Goal: Task Accomplishment & Management: Use online tool/utility

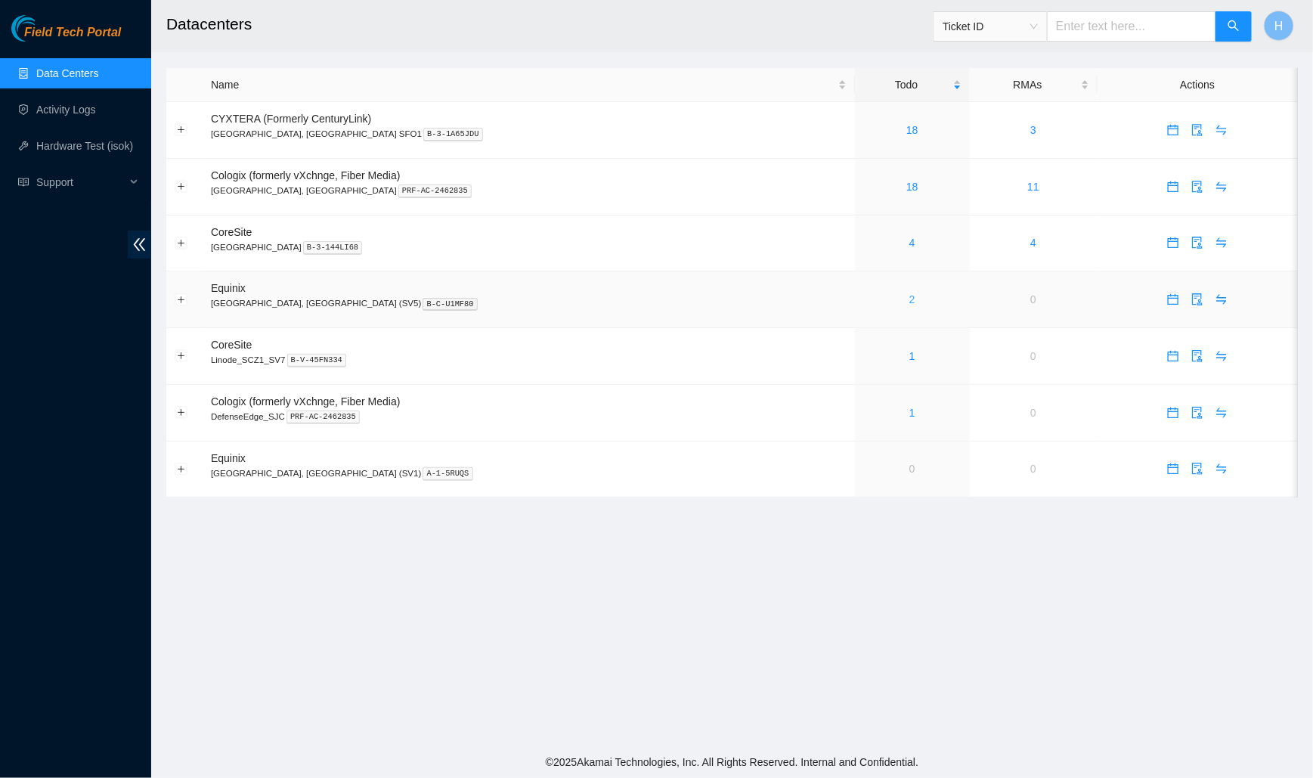
click at [910, 299] on link "2" at bounding box center [913, 299] width 6 height 12
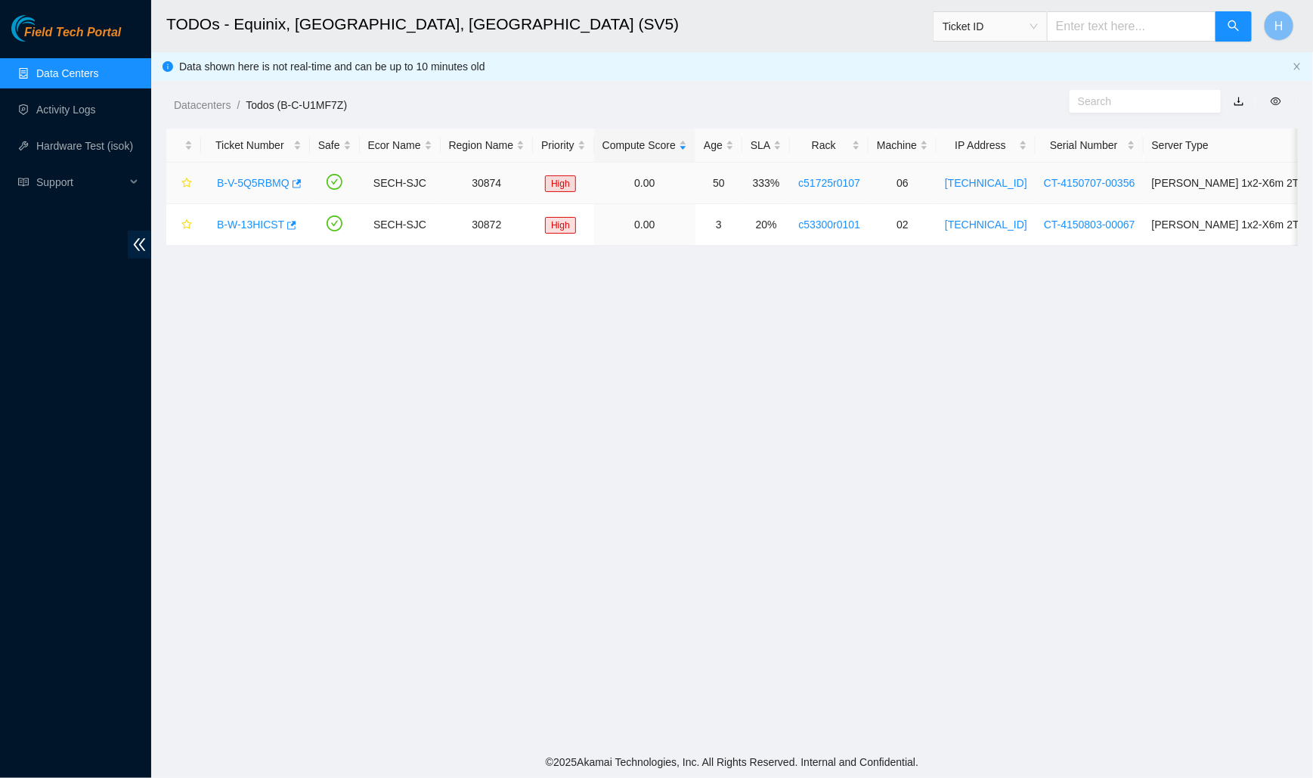
click at [259, 179] on link "B-V-5Q5RBMQ" at bounding box center [253, 183] width 73 height 12
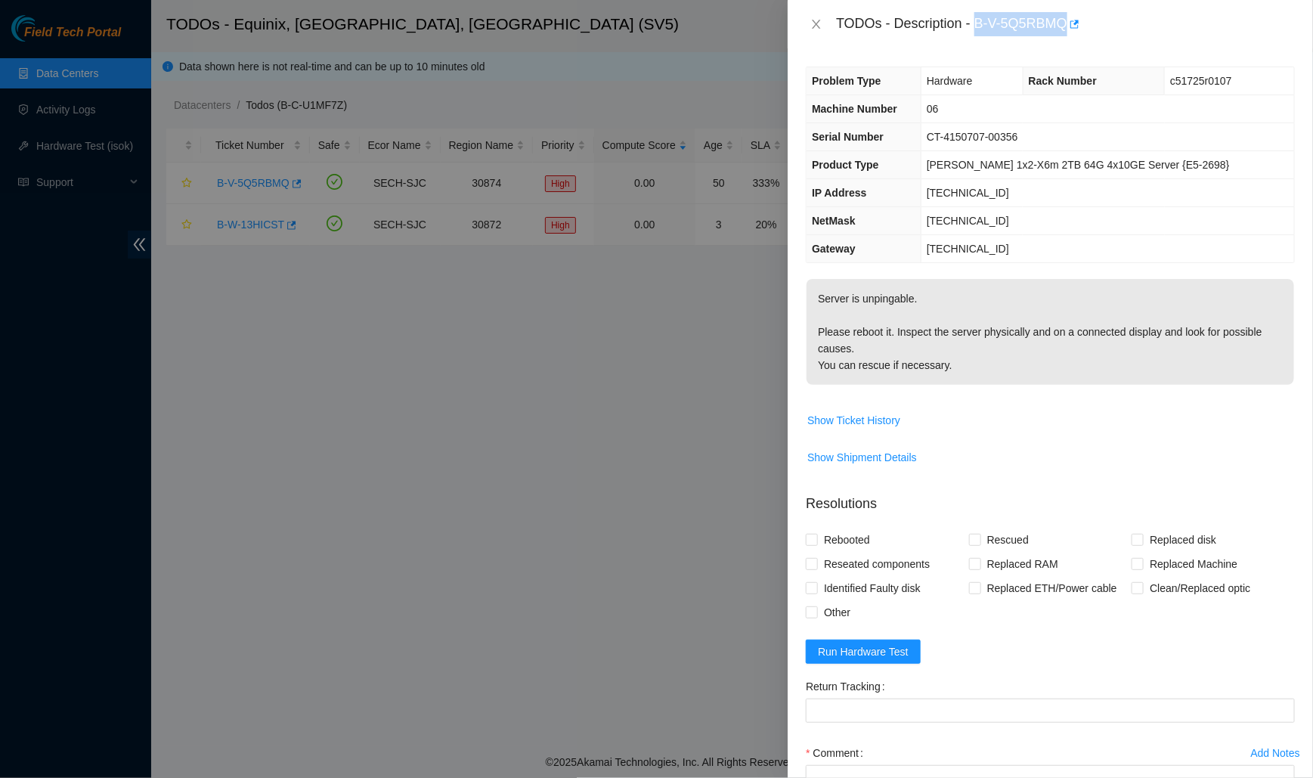
drag, startPoint x: 978, startPoint y: 23, endPoint x: 1070, endPoint y: 14, distance: 92.6
click at [1070, 14] on div "TODOs - Description - B-V-5Q5RBMQ" at bounding box center [1065, 24] width 459 height 24
copy div "B-V-5Q5RBMQ"
click at [817, 25] on icon "close" at bounding box center [817, 24] width 8 height 9
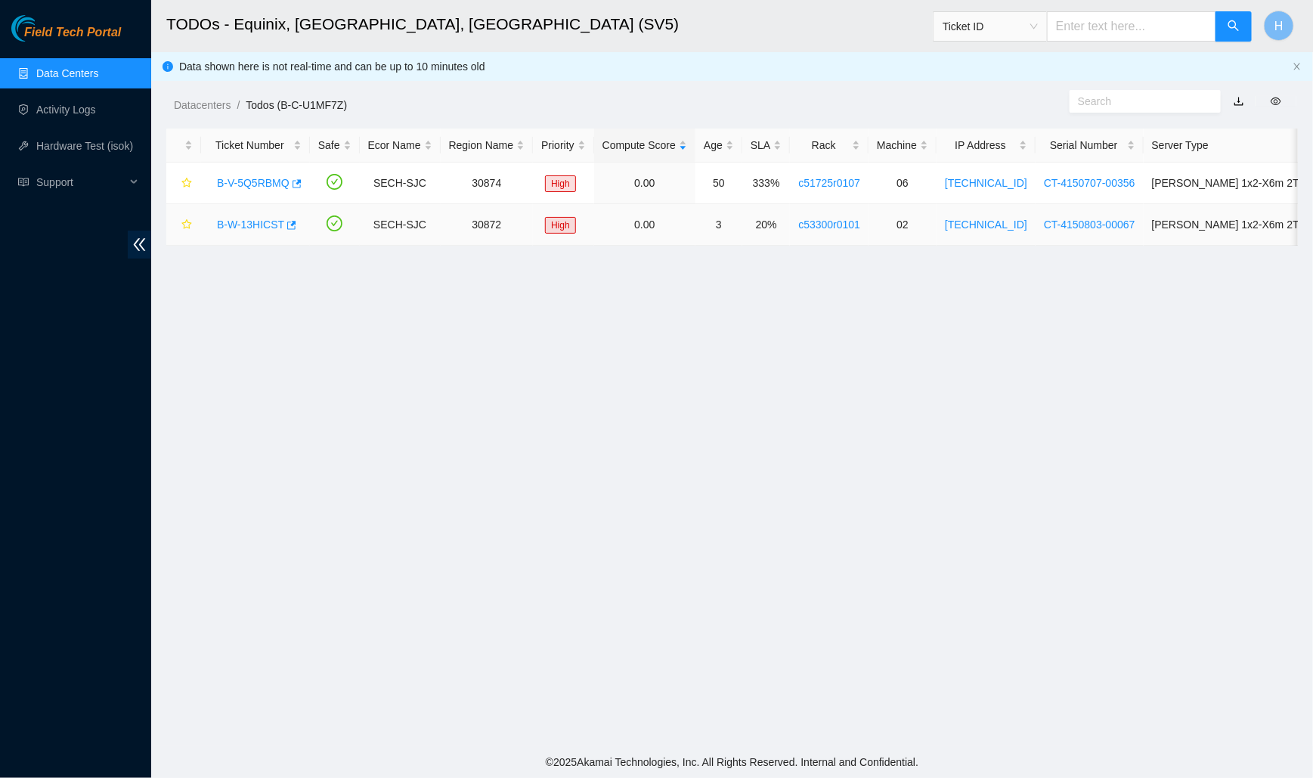
click at [246, 229] on link "B-W-13HICST" at bounding box center [250, 224] width 67 height 12
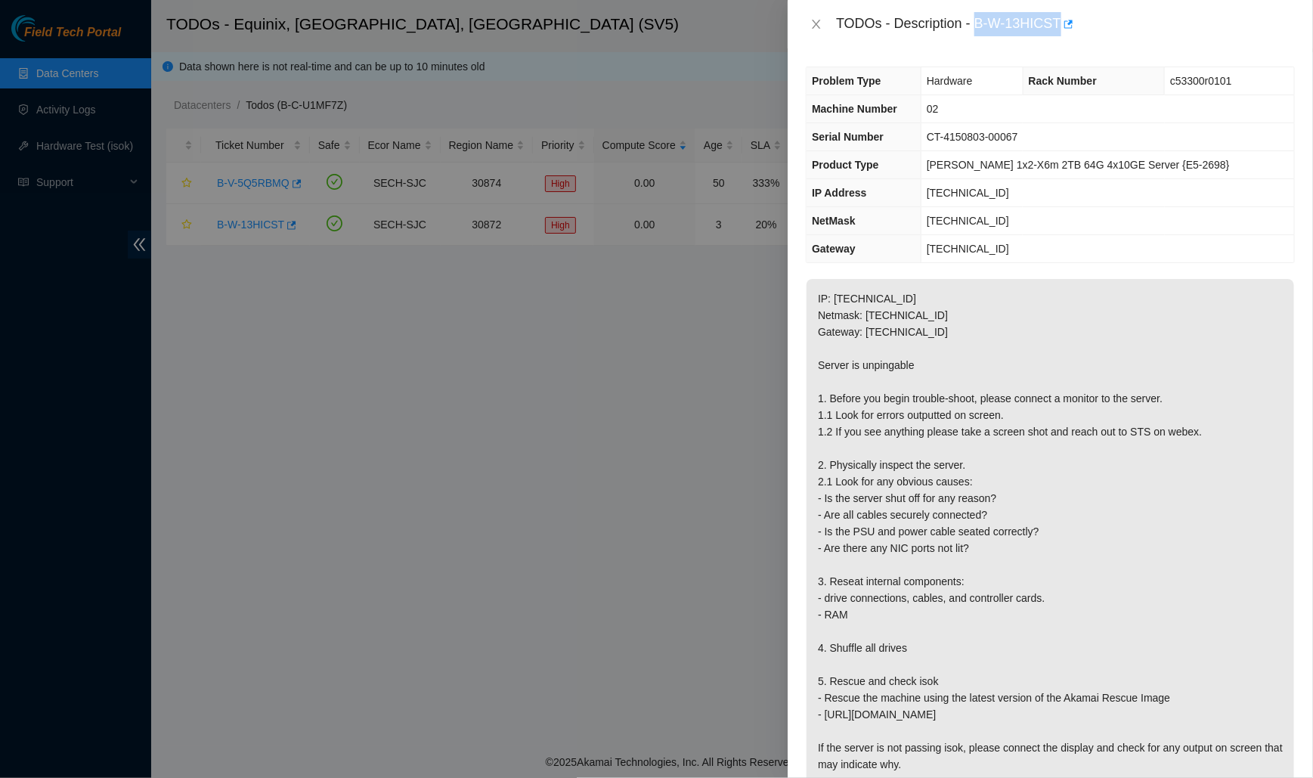
drag, startPoint x: 978, startPoint y: 24, endPoint x: 1079, endPoint y: 23, distance: 100.6
click at [1080, 23] on div "TODOs - Description - B-W-13HICST" at bounding box center [1065, 24] width 459 height 24
copy div "B-W-13HICST"
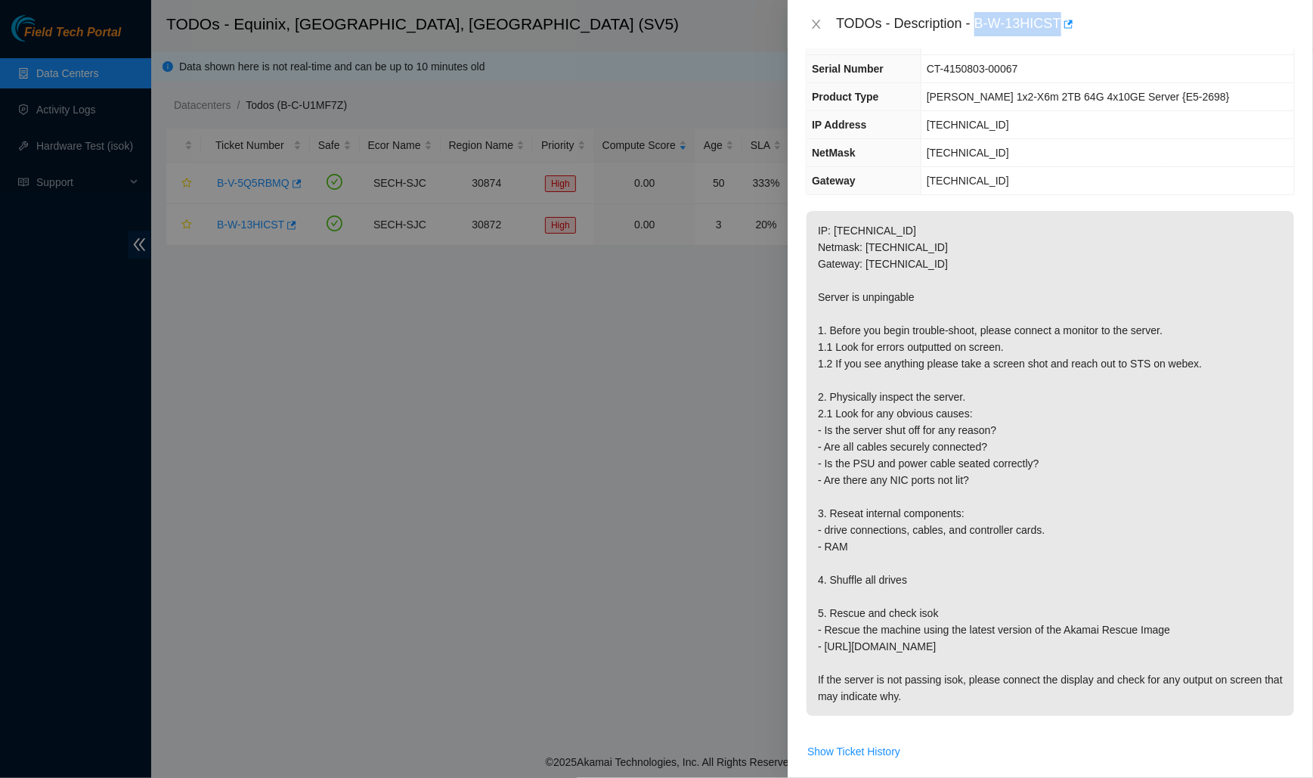
scroll to position [72, 0]
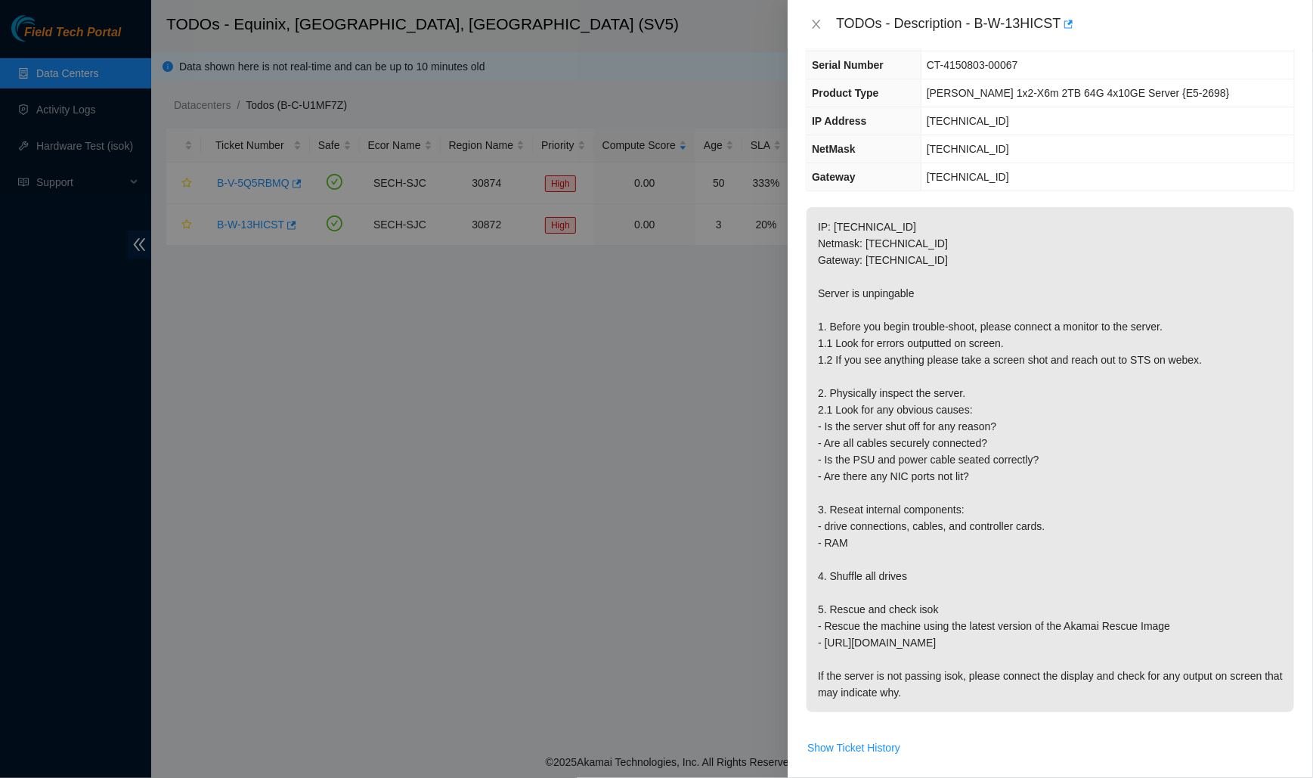
click at [727, 435] on div at bounding box center [656, 389] width 1313 height 778
click at [572, 469] on div at bounding box center [656, 389] width 1313 height 778
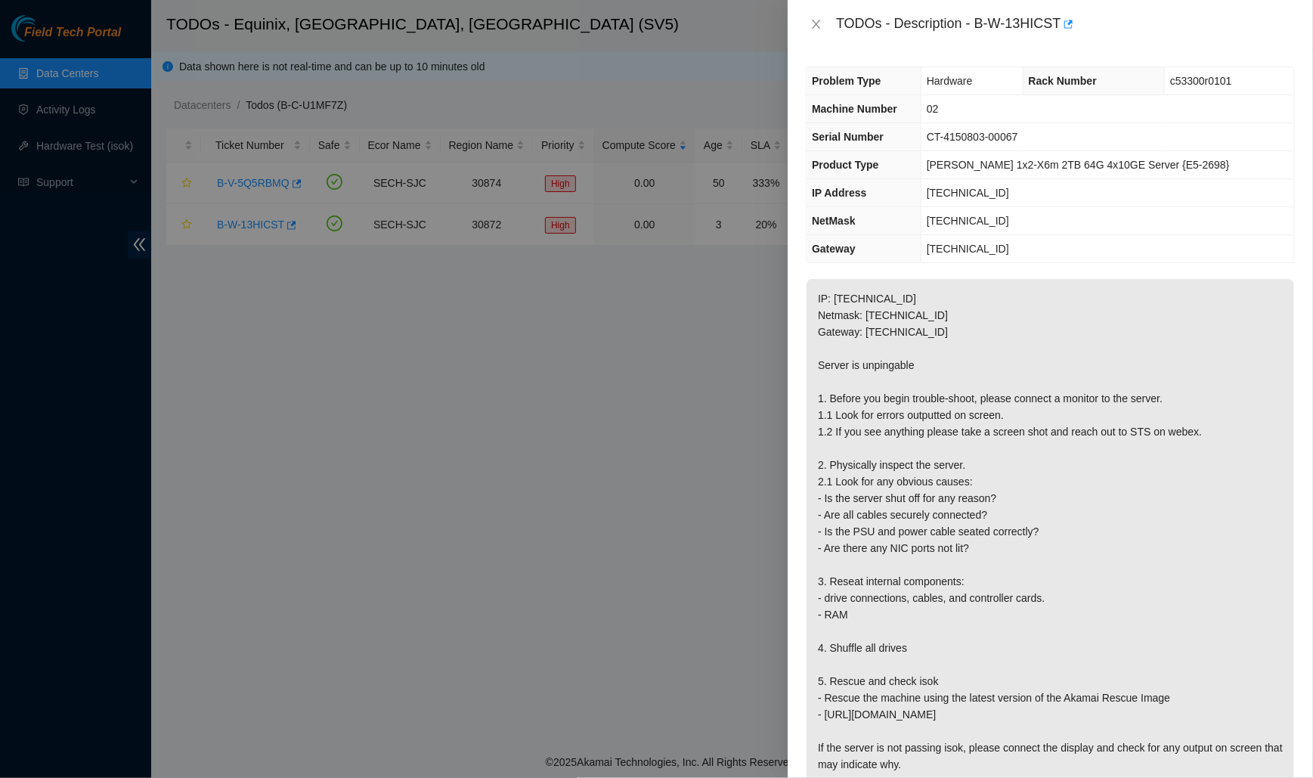
click at [719, 348] on div at bounding box center [656, 389] width 1313 height 778
drag, startPoint x: 947, startPoint y: 163, endPoint x: 1068, endPoint y: 168, distance: 121.8
click at [1068, 168] on span "[PERSON_NAME] 1x2-X6m 2TB 64G 4x10GE Server {E5-2698}" at bounding box center [1078, 165] width 303 height 12
copy span "[PERSON_NAME] 1x2-X6m 2TB 64G"
click at [14, 119] on div at bounding box center [656, 389] width 1313 height 778
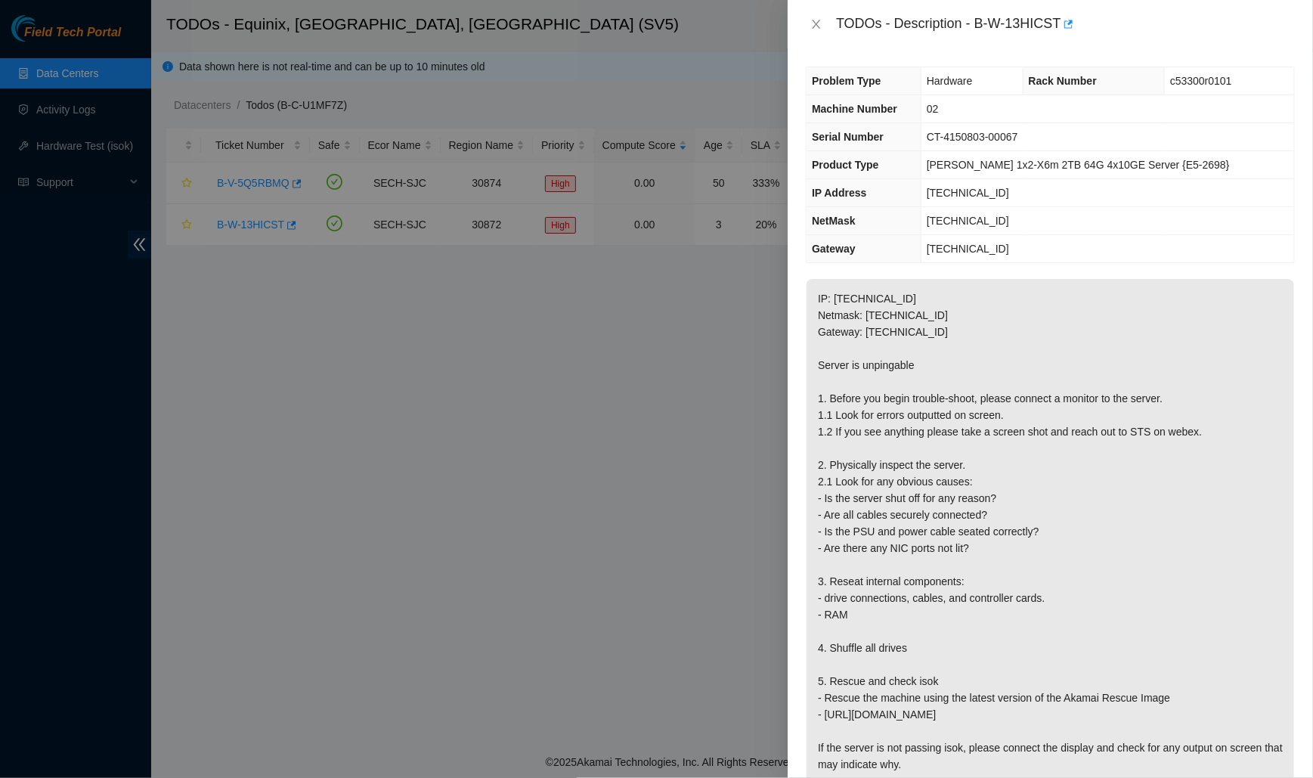
click at [829, 26] on div "TODOs - Description - B-W-13HICST" at bounding box center [1050, 24] width 489 height 24
click at [817, 24] on icon "close" at bounding box center [817, 24] width 8 height 9
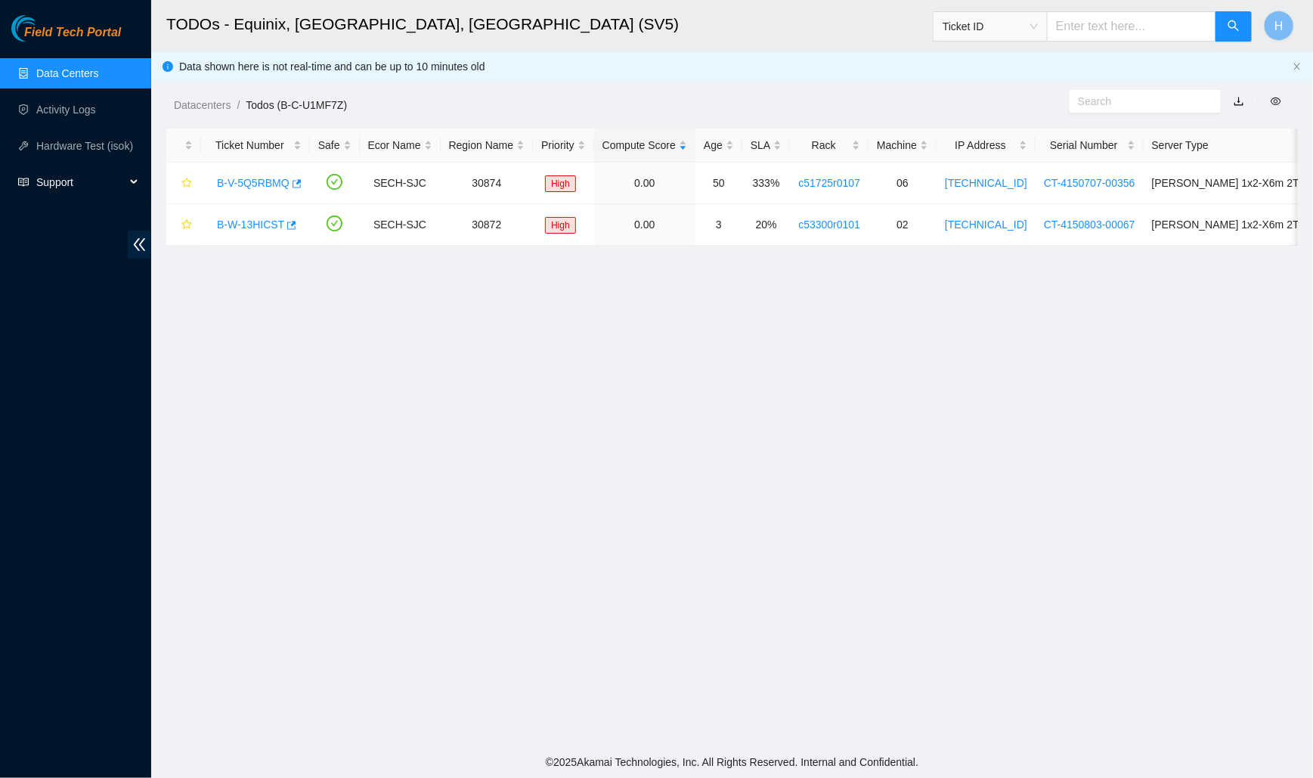
click at [106, 172] on span "Support" at bounding box center [80, 182] width 89 height 30
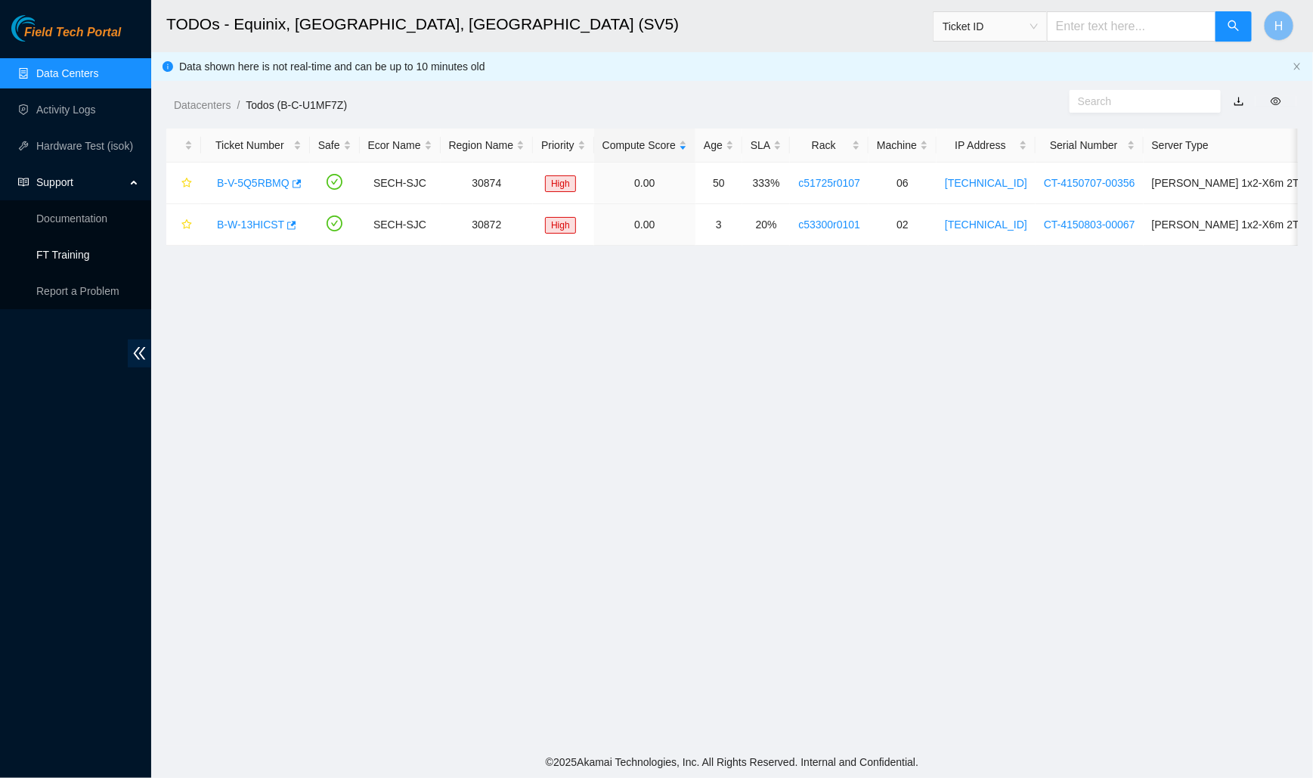
click at [90, 260] on link "FT Training" at bounding box center [63, 255] width 54 height 12
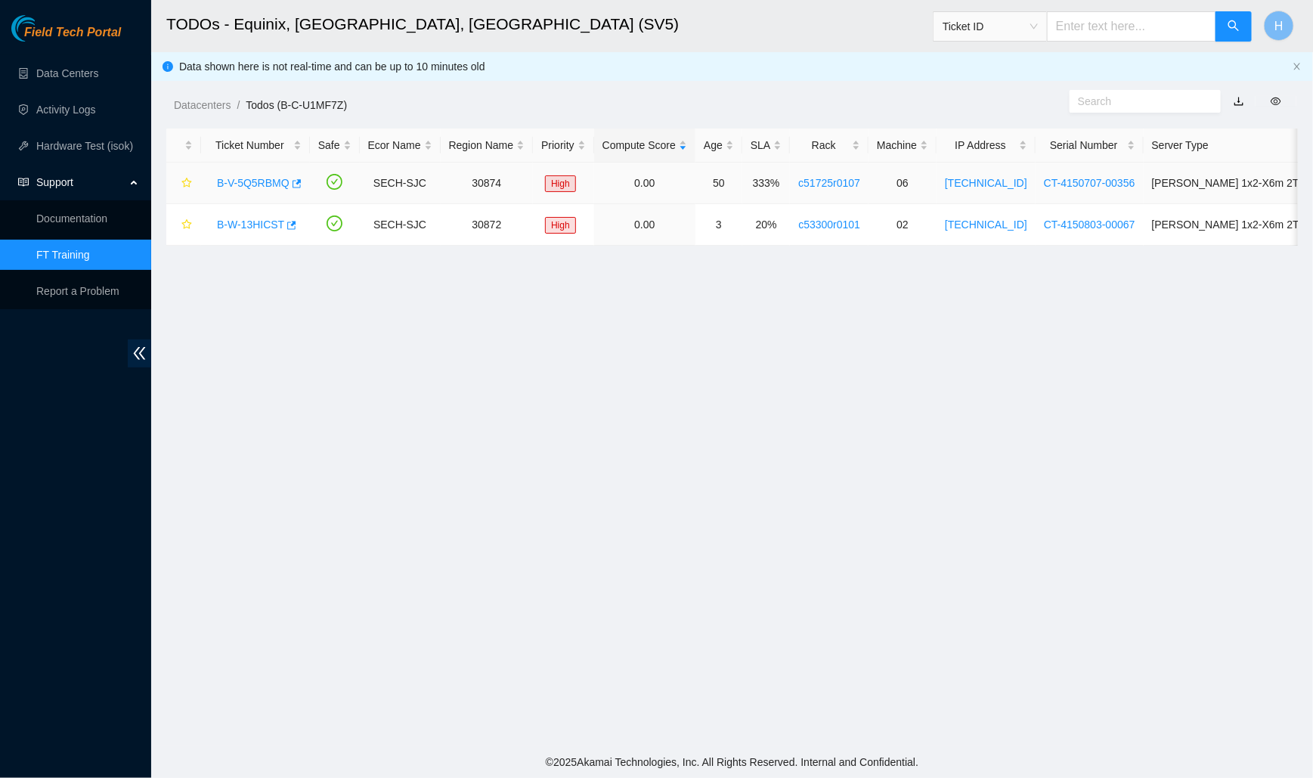
click at [256, 182] on link "B-V-5Q5RBMQ" at bounding box center [253, 183] width 73 height 12
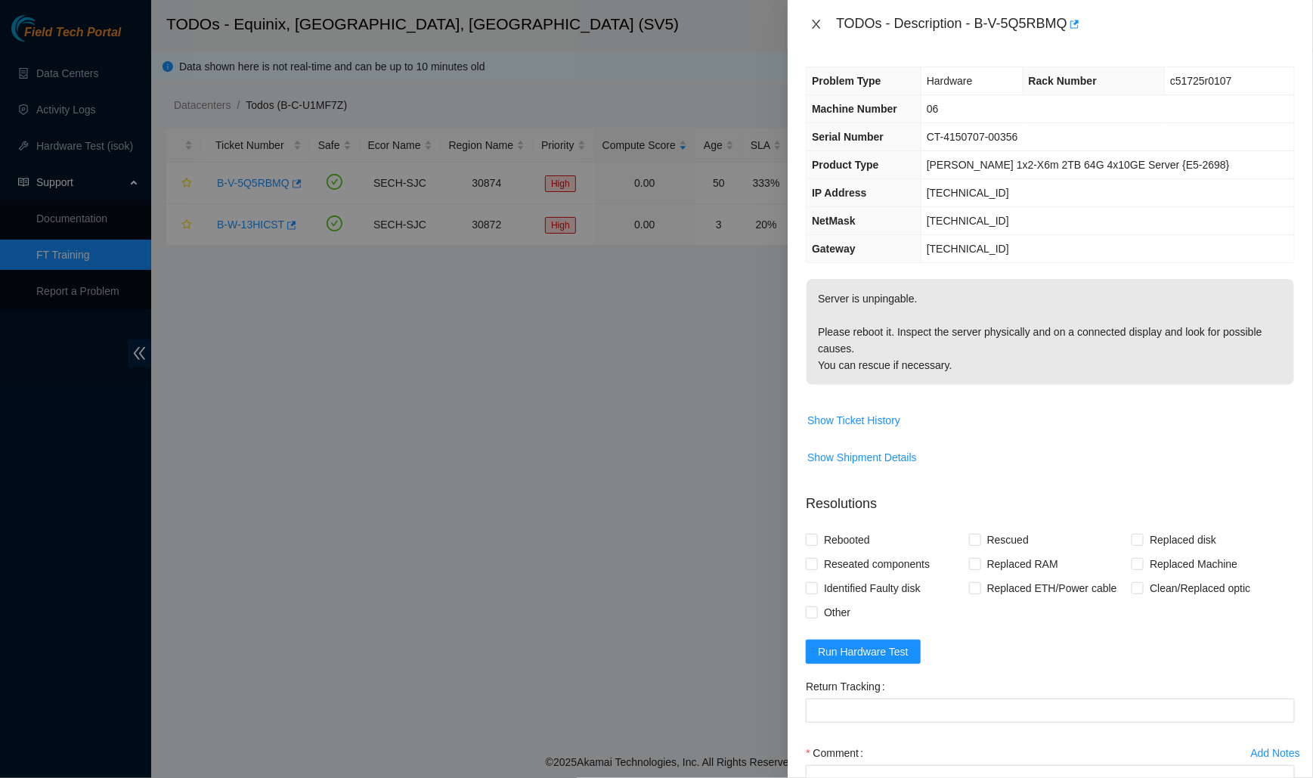
click at [806, 23] on button "Close" at bounding box center [816, 24] width 21 height 14
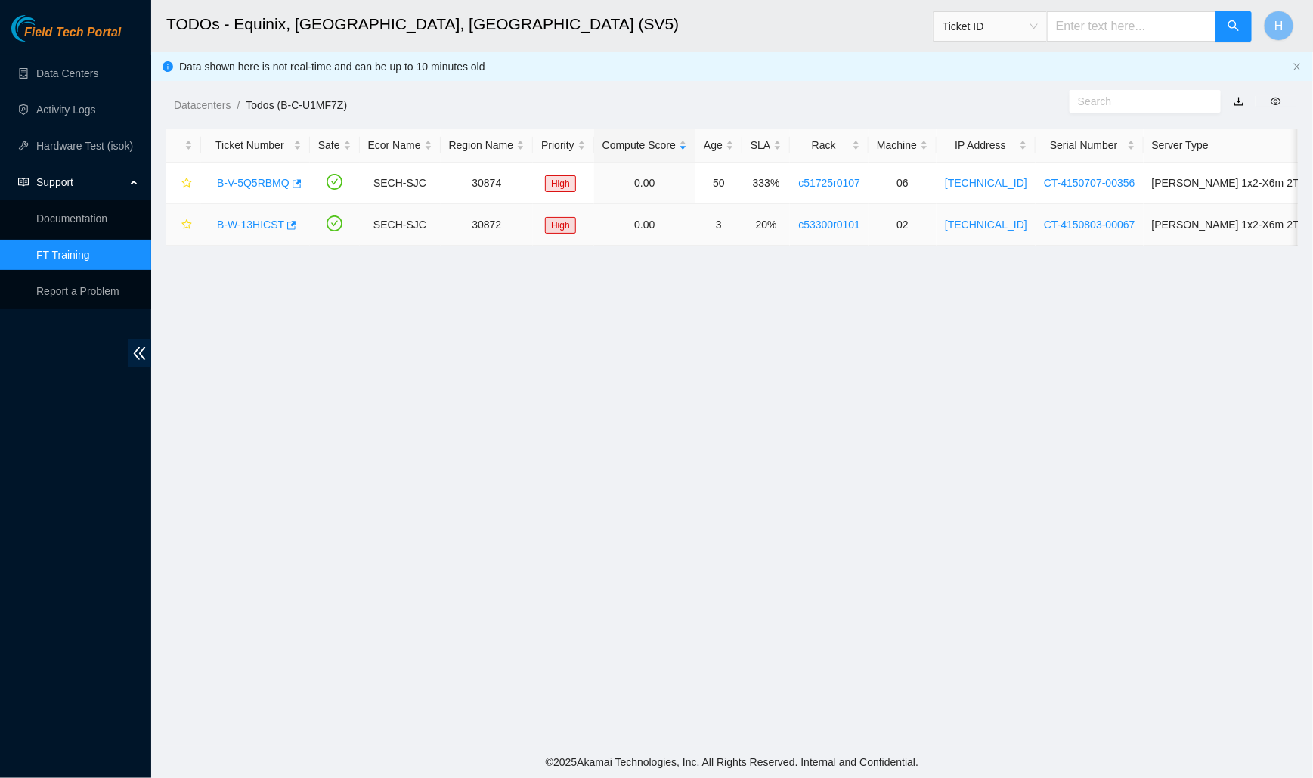
click at [252, 225] on link "B-W-13HICST" at bounding box center [250, 224] width 67 height 12
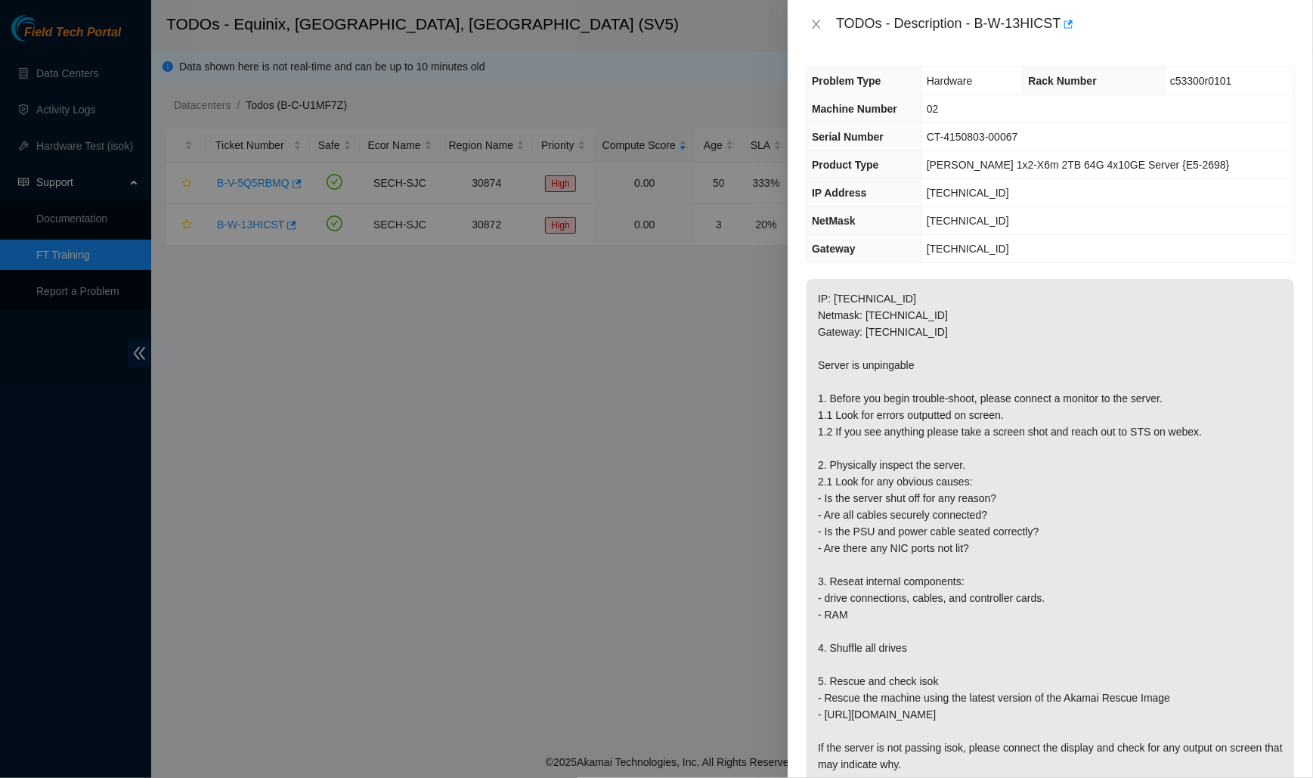
scroll to position [528, 0]
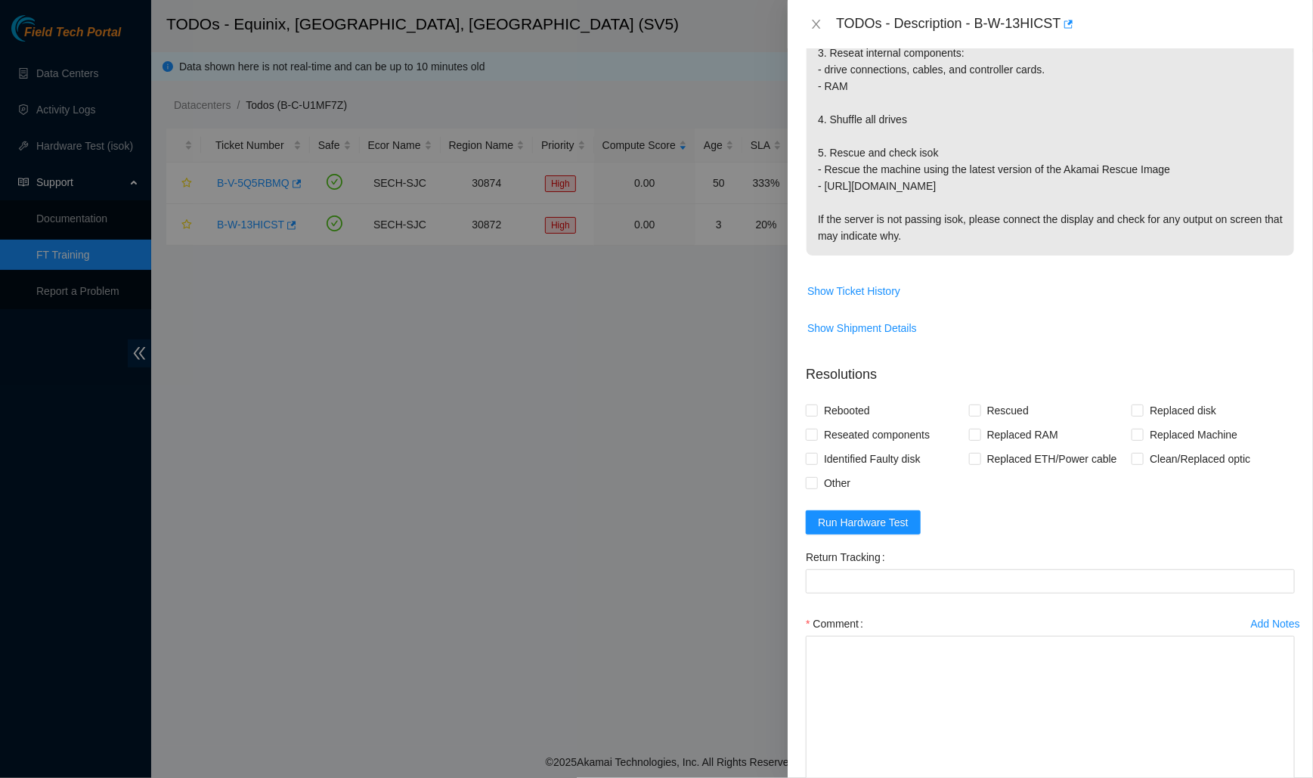
drag, startPoint x: 1292, startPoint y: 686, endPoint x: 1259, endPoint y: 785, distance: 103.8
click at [1259, 777] on html "Field Tech Portal Data Centers Activity Logs Hardware Test (isok) Support Docum…" at bounding box center [656, 389] width 1313 height 778
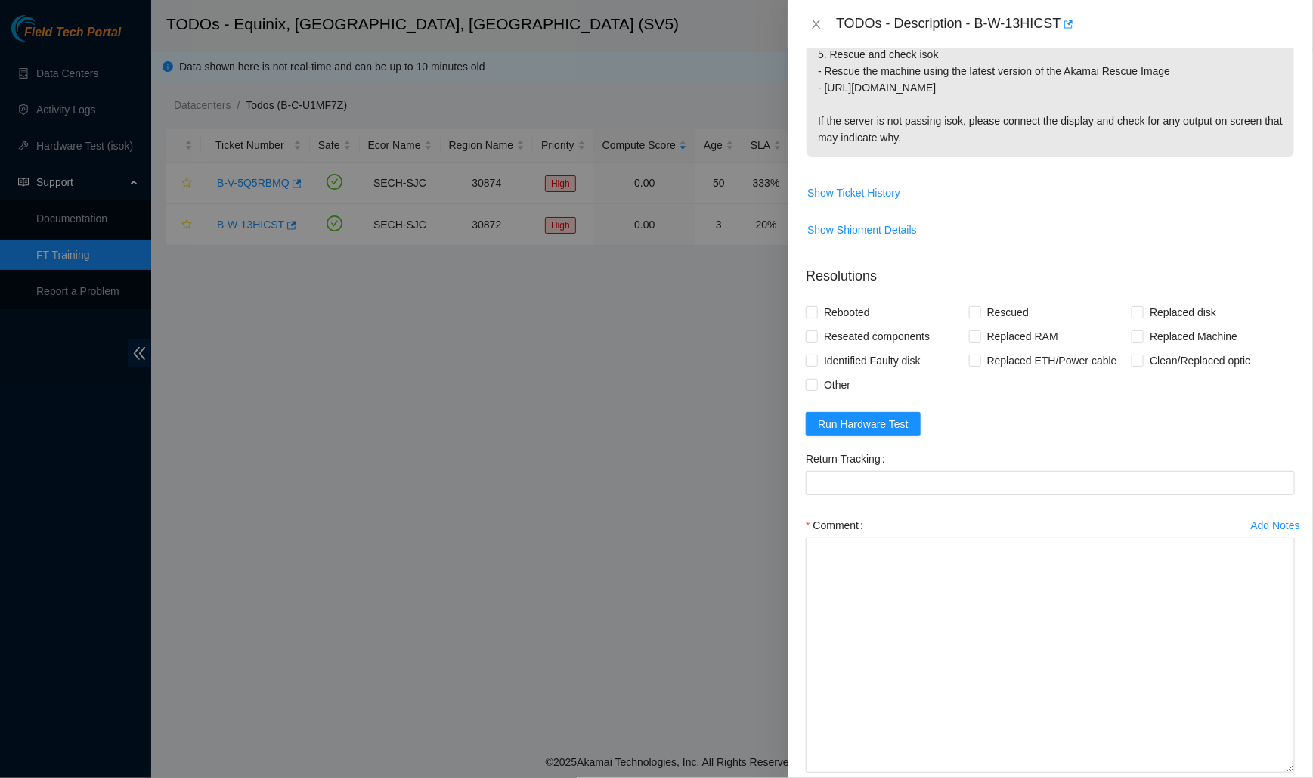
drag, startPoint x: 1294, startPoint y: 686, endPoint x: 1253, endPoint y: 785, distance: 106.1
click at [1253, 777] on html "Field Tech Portal Data Centers Activity Logs Hardware Test (isok) Support Docum…" at bounding box center [656, 389] width 1313 height 778
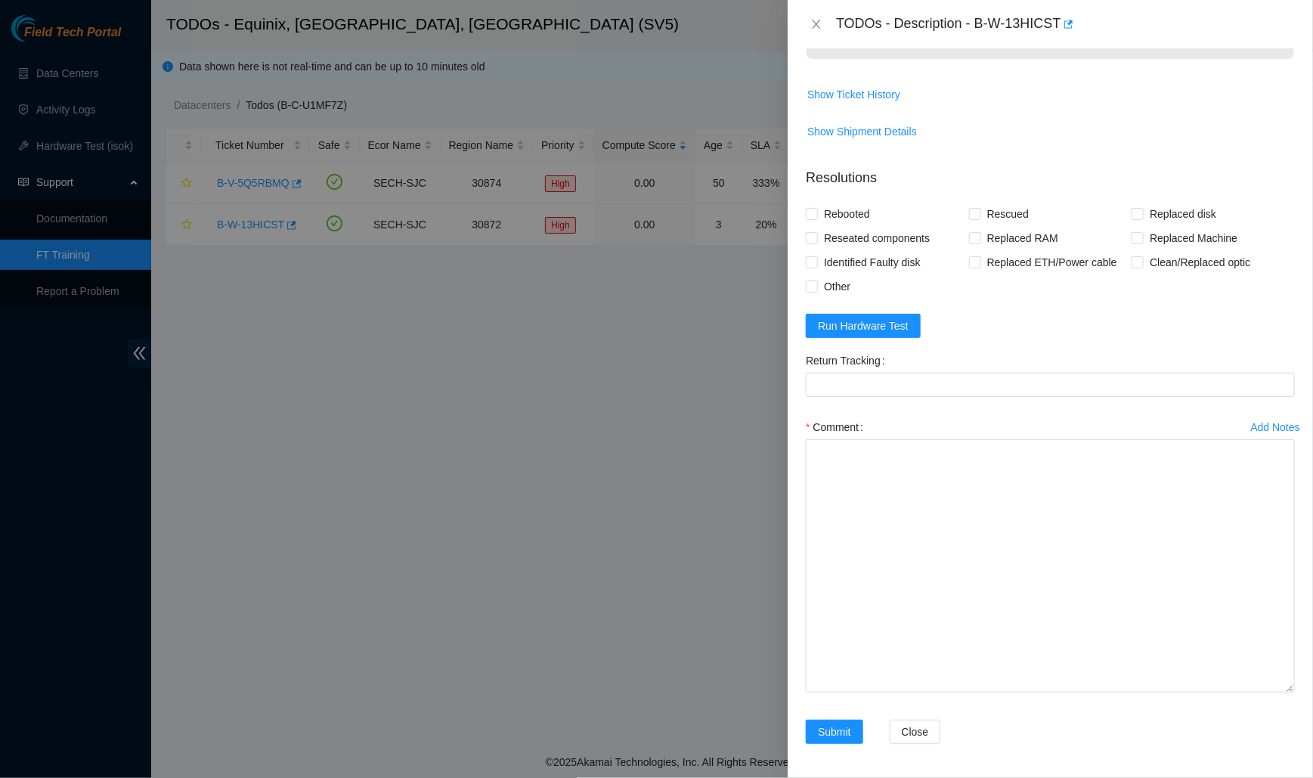
drag, startPoint x: 1291, startPoint y: 683, endPoint x: 1273, endPoint y: 785, distance: 102.8
click at [1273, 777] on html "Field Tech Portal Data Centers Activity Logs Hardware Test (isok) Support Docum…" at bounding box center [656, 389] width 1313 height 778
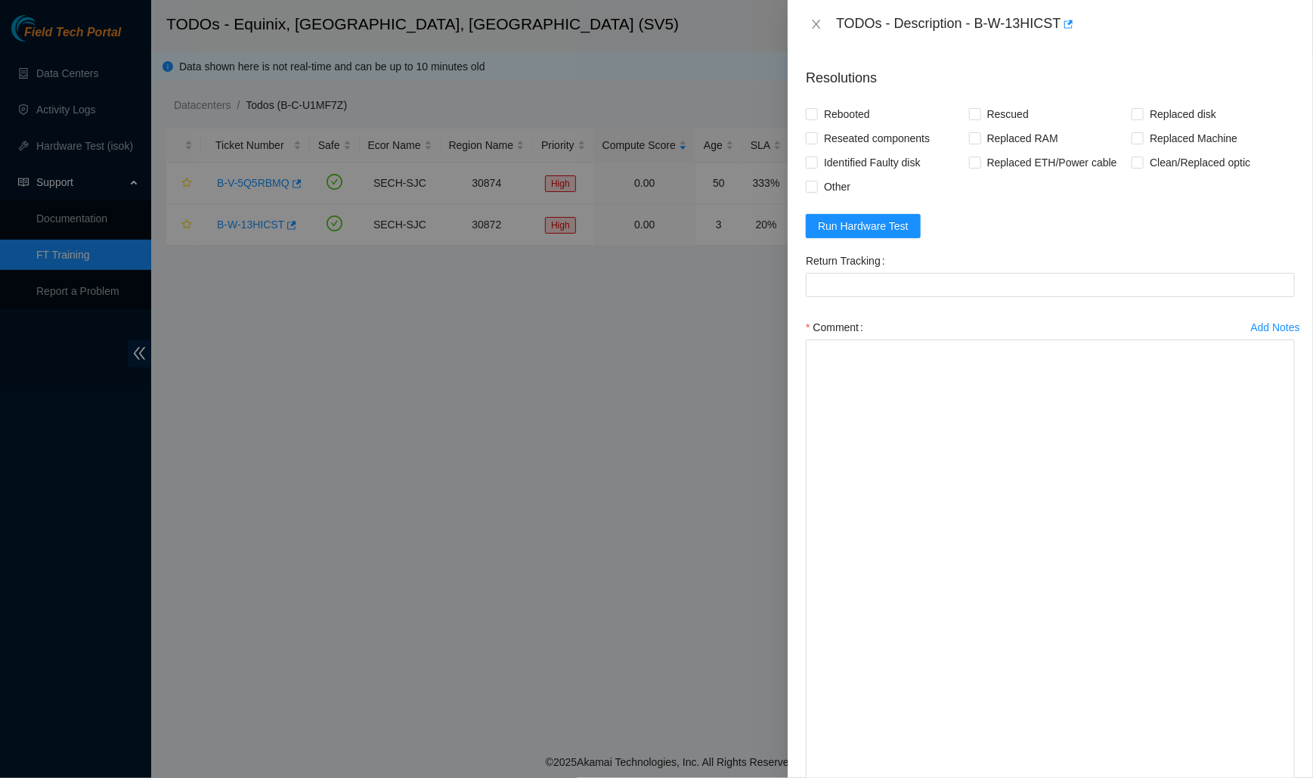
drag, startPoint x: 1291, startPoint y: 686, endPoint x: 1260, endPoint y: 785, distance: 102.8
click at [1260, 777] on html "Field Tech Portal Data Centers Activity Logs Hardware Test (isok) Support Docum…" at bounding box center [656, 389] width 1313 height 778
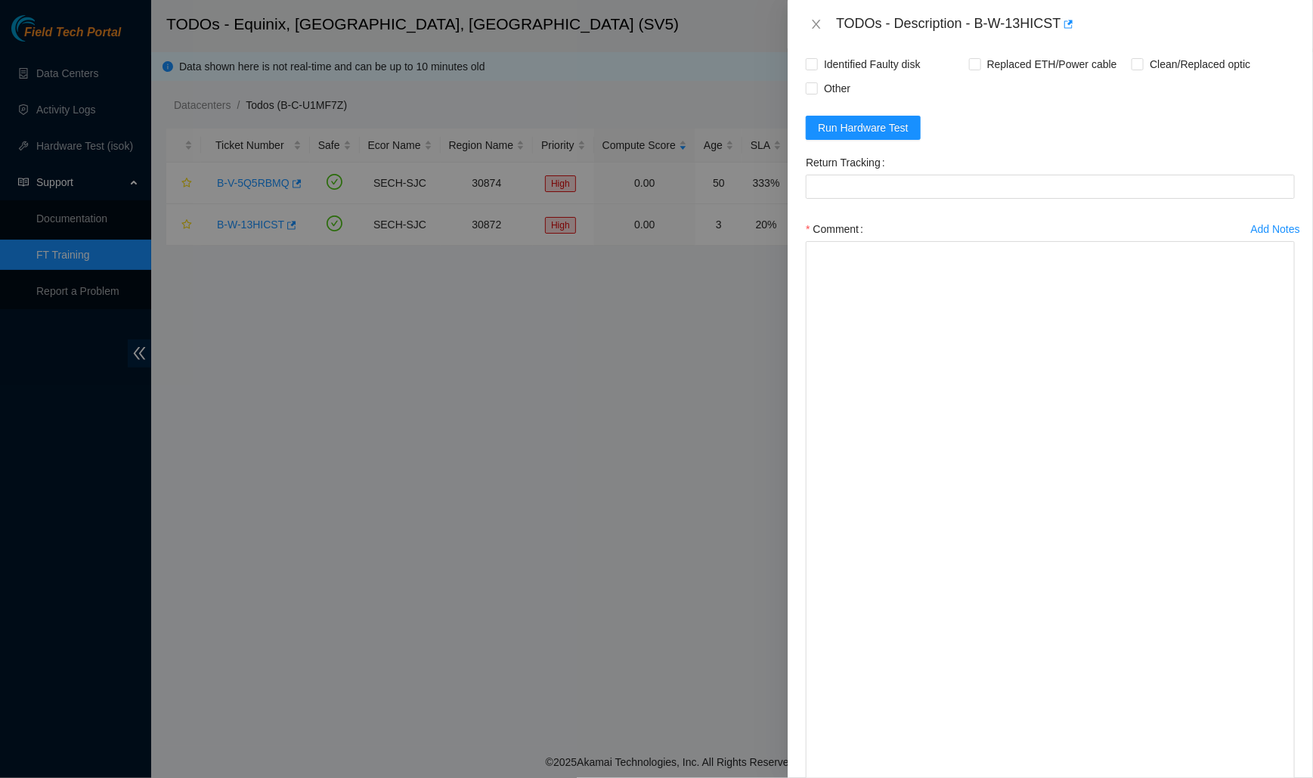
drag, startPoint x: 1293, startPoint y: 686, endPoint x: 1263, endPoint y: 785, distance: 102.8
click at [1263, 777] on html "Field Tech Portal Data Centers Activity Logs Hardware Test (isok) Support Docum…" at bounding box center [656, 389] width 1313 height 778
click at [1093, 372] on textarea "Comment" at bounding box center [1050, 515] width 489 height 549
paste textarea "Spoke to NOCC rep to verify it was safe to work on the machine I hooked up moni…"
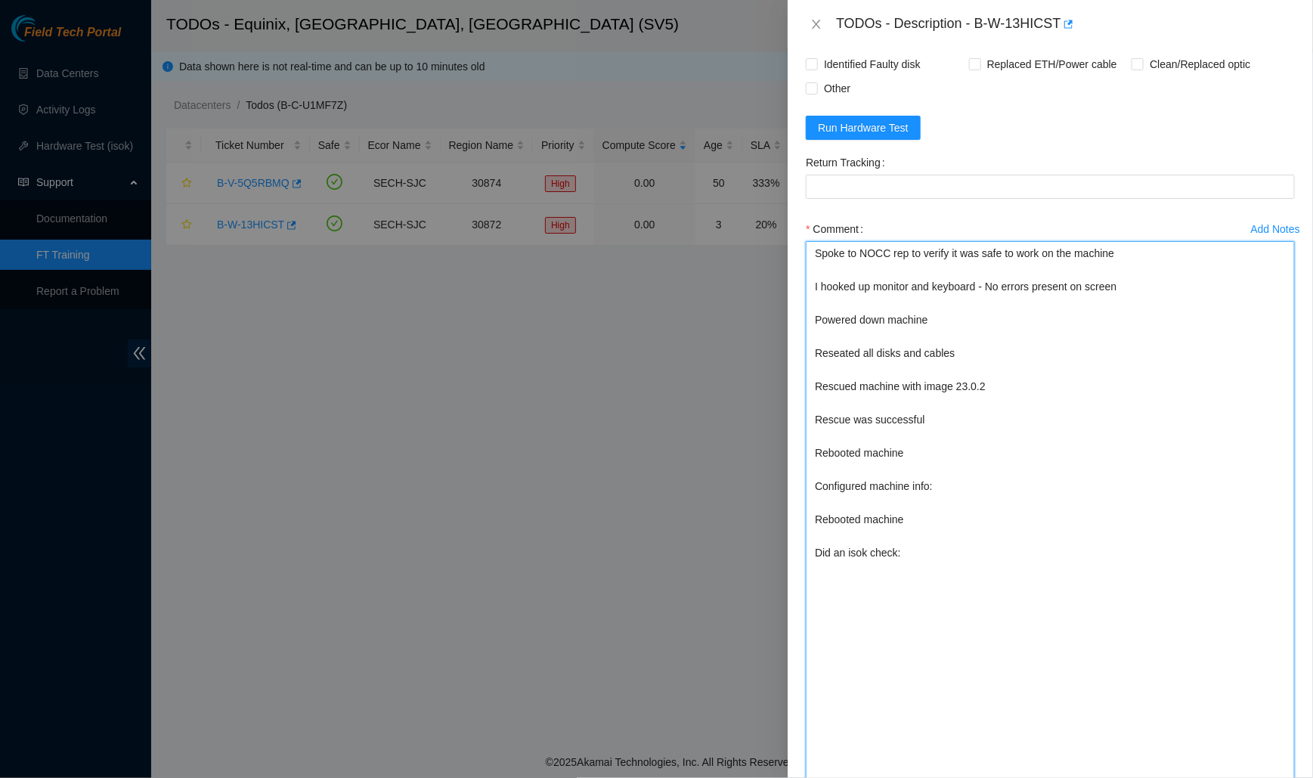
drag, startPoint x: 1141, startPoint y: 286, endPoint x: 1011, endPoint y: 286, distance: 130.0
click at [1011, 286] on textarea "Spoke to NOCC rep to verify it was safe to work on the machine I hooked up moni…" at bounding box center [1050, 515] width 489 height 549
click at [1012, 284] on textarea "Spoke to NOCC rep to verify it was safe to work on the machine I hooked up moni…" at bounding box center [1050, 515] width 489 height 549
click at [990, 327] on textarea "Spoke to NOCC rep to verify it was safe to work on the machine I hooked up moni…" at bounding box center [1050, 515] width 489 height 549
click at [959, 314] on textarea "Spoke to NOCC rep to verify it was safe to work on the machine I hooked up moni…" at bounding box center [1050, 515] width 489 height 549
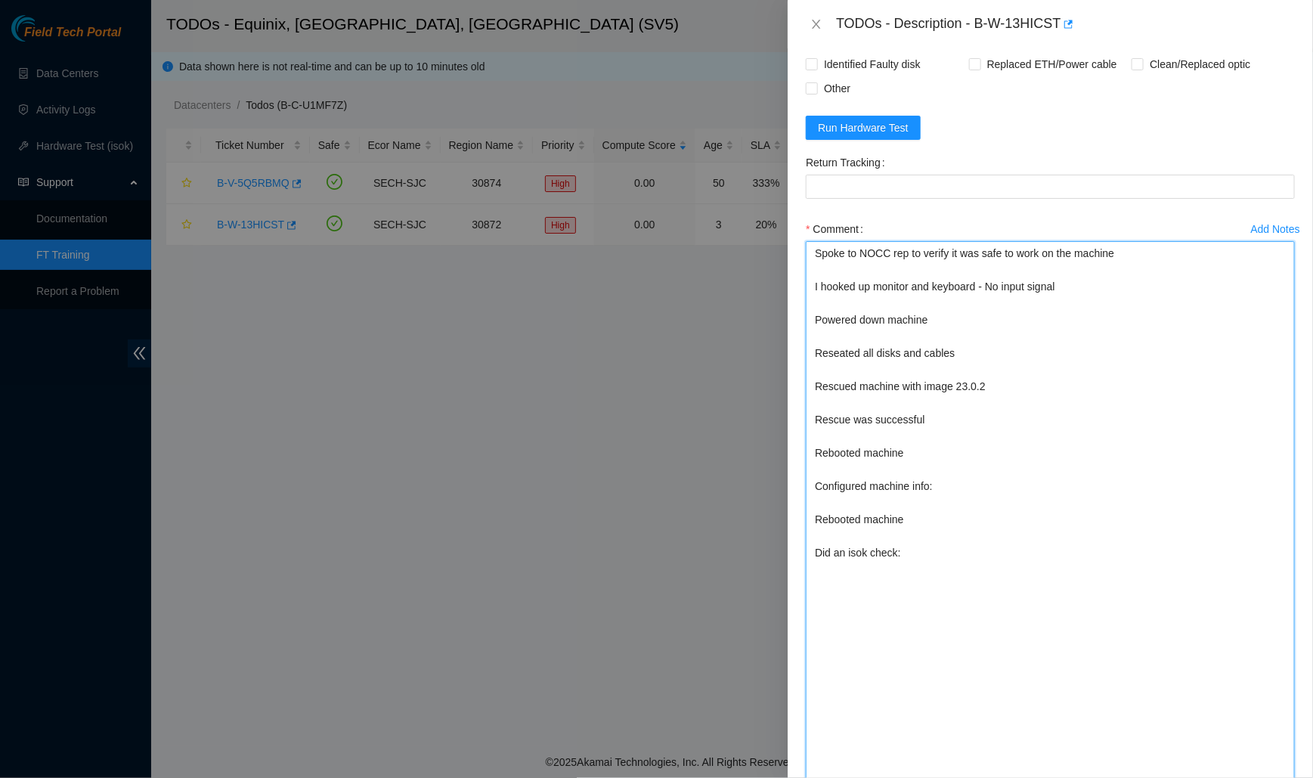
click at [1071, 305] on textarea "Spoke to NOCC rep to verify it was safe to work on the machine I hooked up moni…" at bounding box center [1050, 515] width 489 height 549
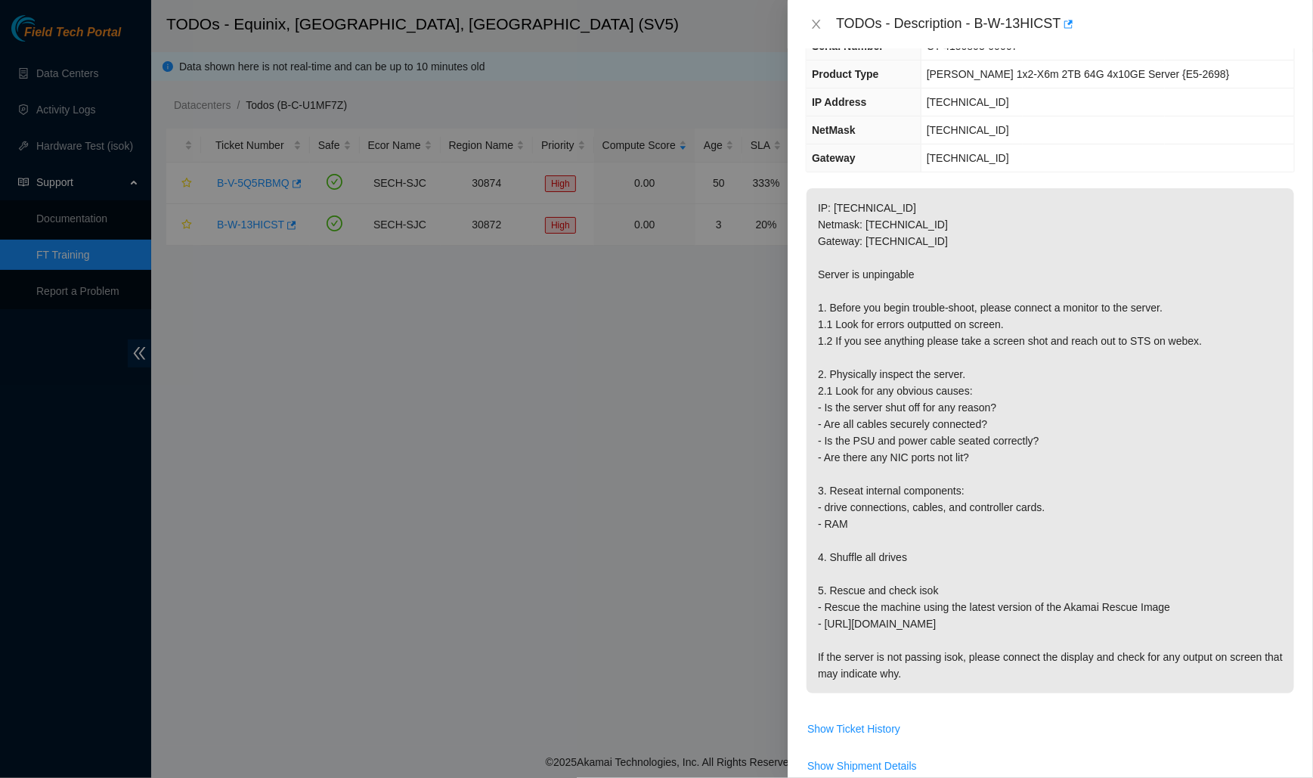
scroll to position [1021, 0]
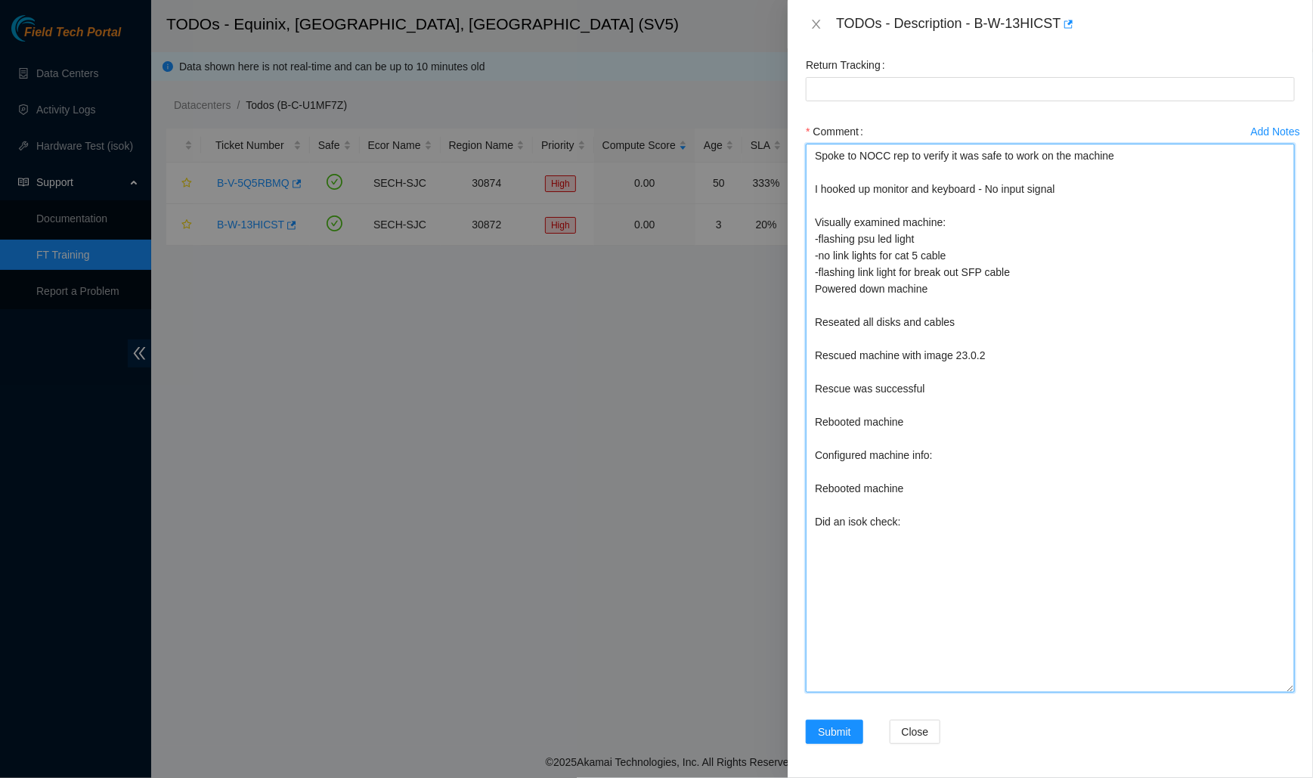
click at [1039, 277] on textarea "Spoke to NOCC rep to verify it was safe to work on the machine I hooked up moni…" at bounding box center [1050, 418] width 489 height 549
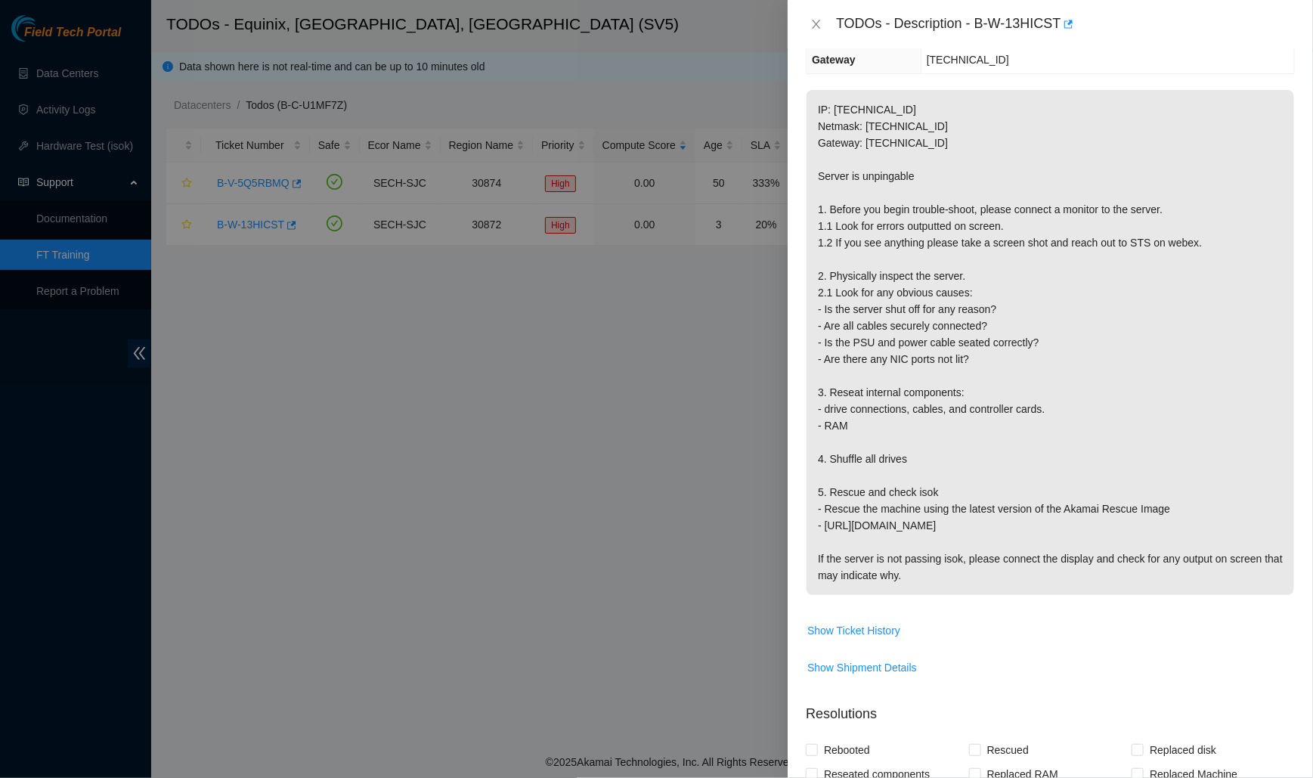
scroll to position [194, 0]
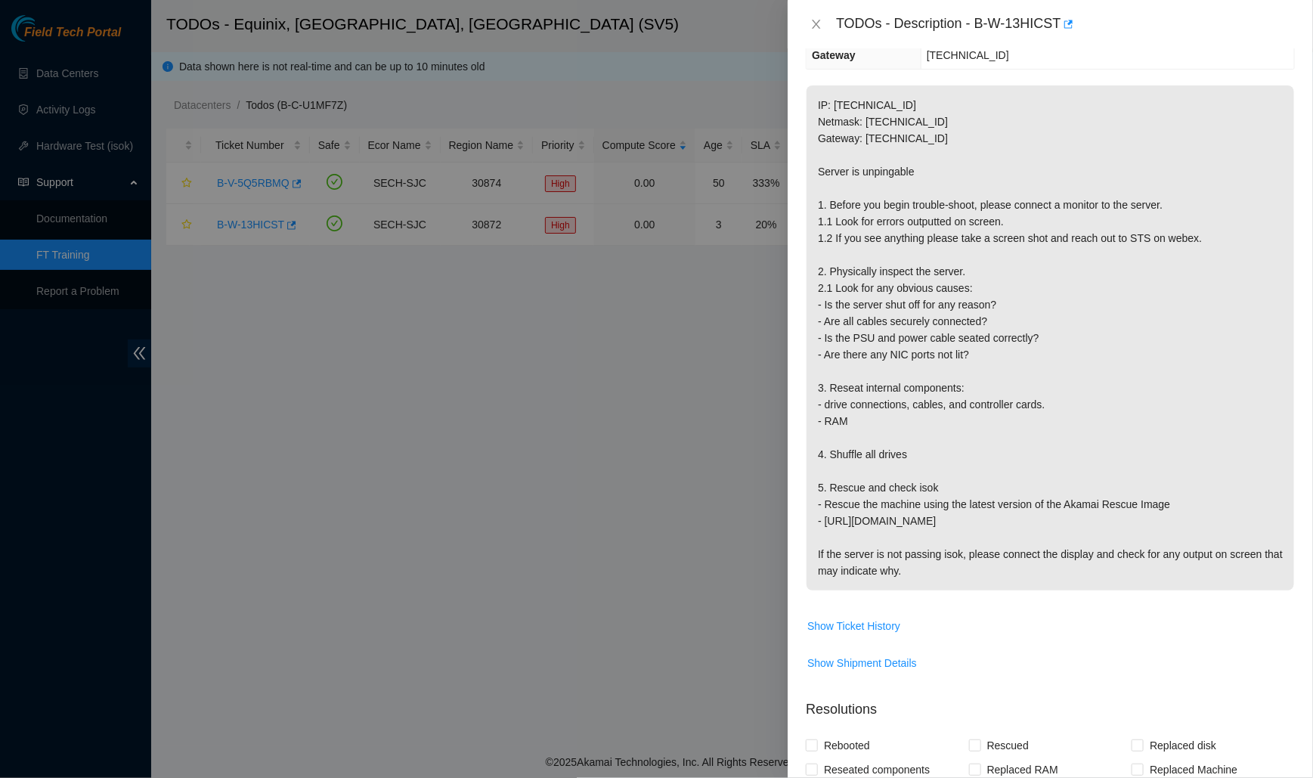
click at [1213, 124] on p "IP: [TECHNICAL_ID] Netmask: [TECHNICAL_ID] Gateway: [TECHNICAL_ID] Server is un…" at bounding box center [1051, 337] width 488 height 505
click at [1185, 169] on p "IP: [TECHNICAL_ID] Netmask: [TECHNICAL_ID] Gateway: [TECHNICAL_ID] Server is un…" at bounding box center [1051, 337] width 488 height 505
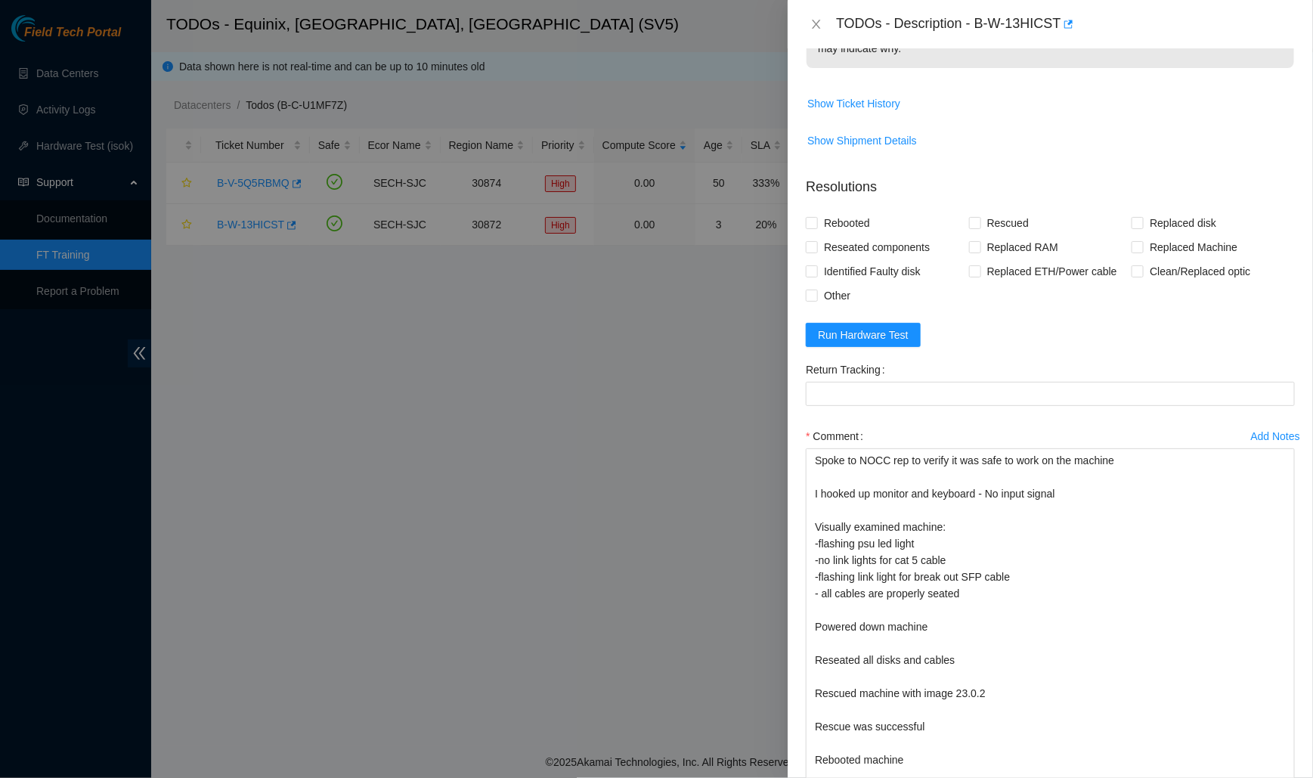
scroll to position [1021, 0]
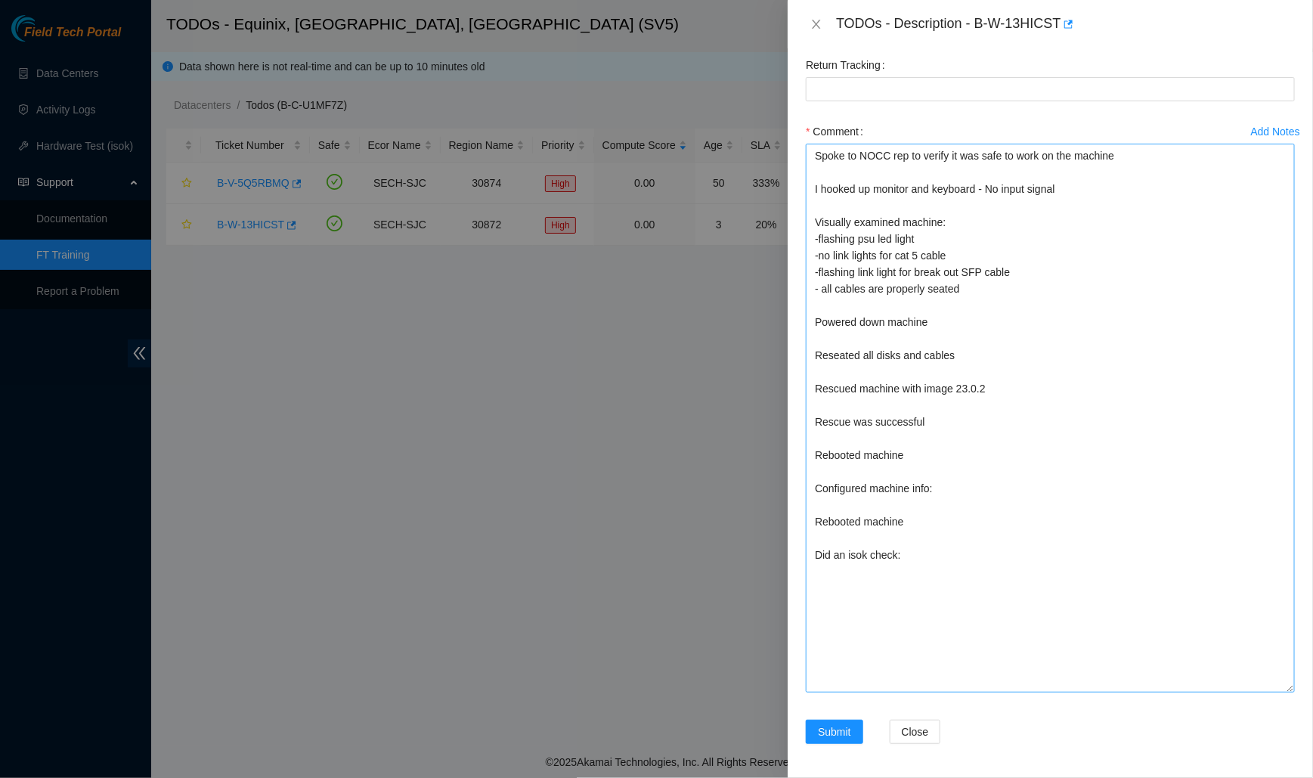
click at [1021, 181] on textarea "Spoke to NOCC rep to verify it was safe to work on the machine I hooked up moni…" at bounding box center [1050, 418] width 489 height 549
click at [1074, 189] on textarea "Spoke to NOCC rep to verify it was safe to work on the machine I hooked up moni…" at bounding box center [1050, 418] width 489 height 549
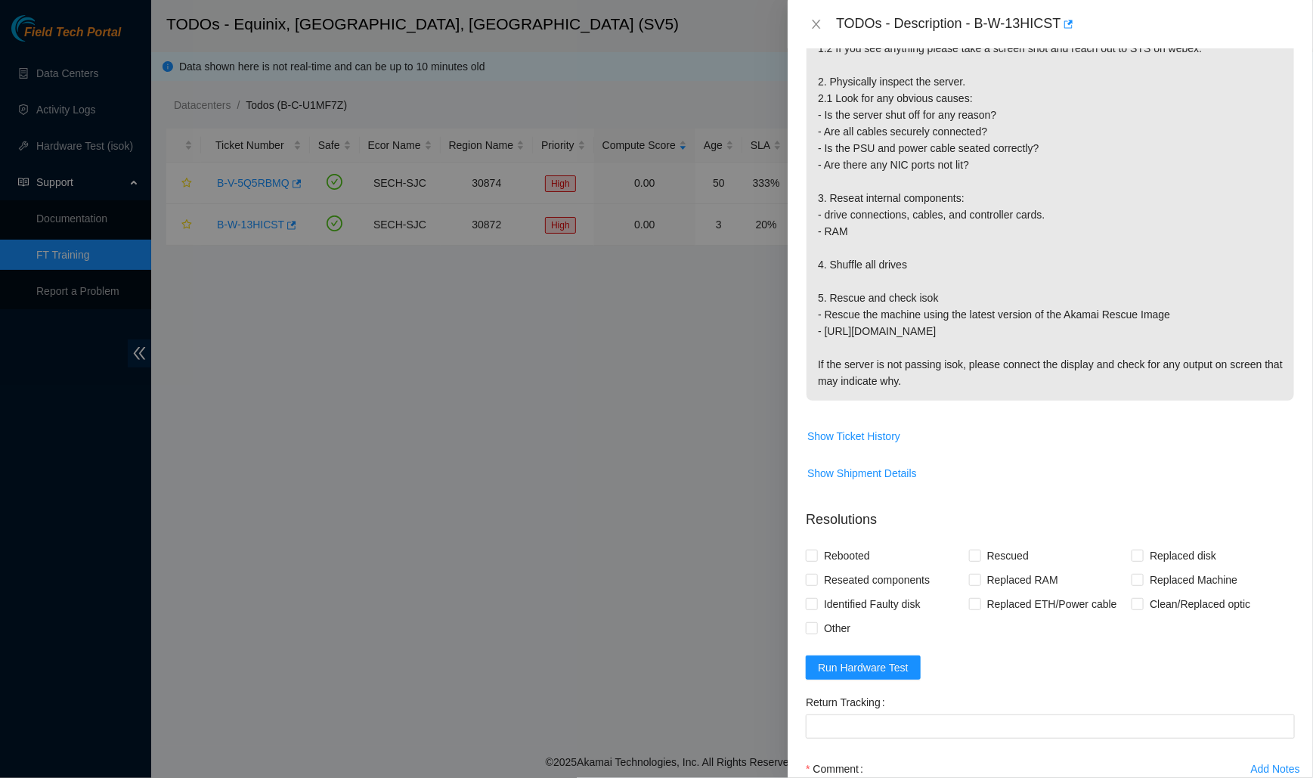
scroll to position [2, 0]
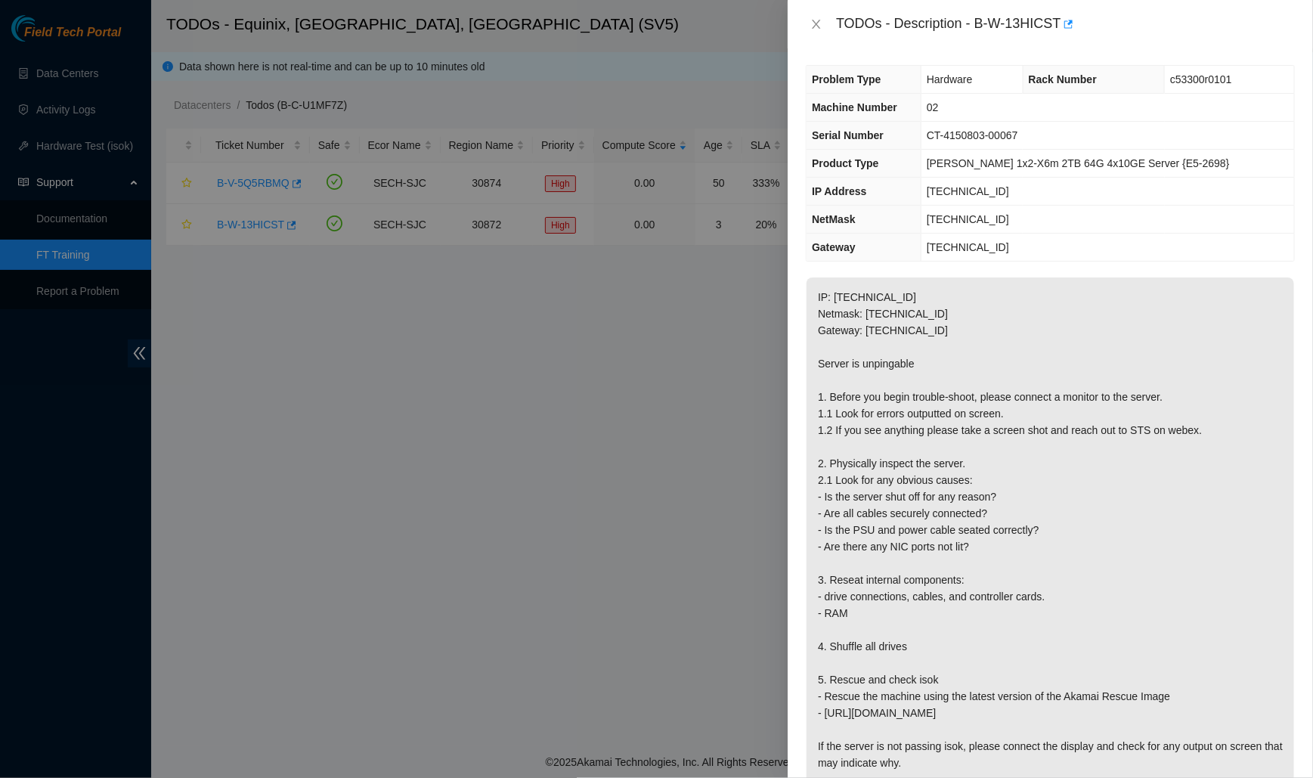
type textarea "Spoke to NOCC rep to verify it was safe to work on the machine I hooked up moni…"
click at [977, 191] on span "[TECHNICAL_ID]" at bounding box center [968, 191] width 82 height 12
copy span "[TECHNICAL_ID]"
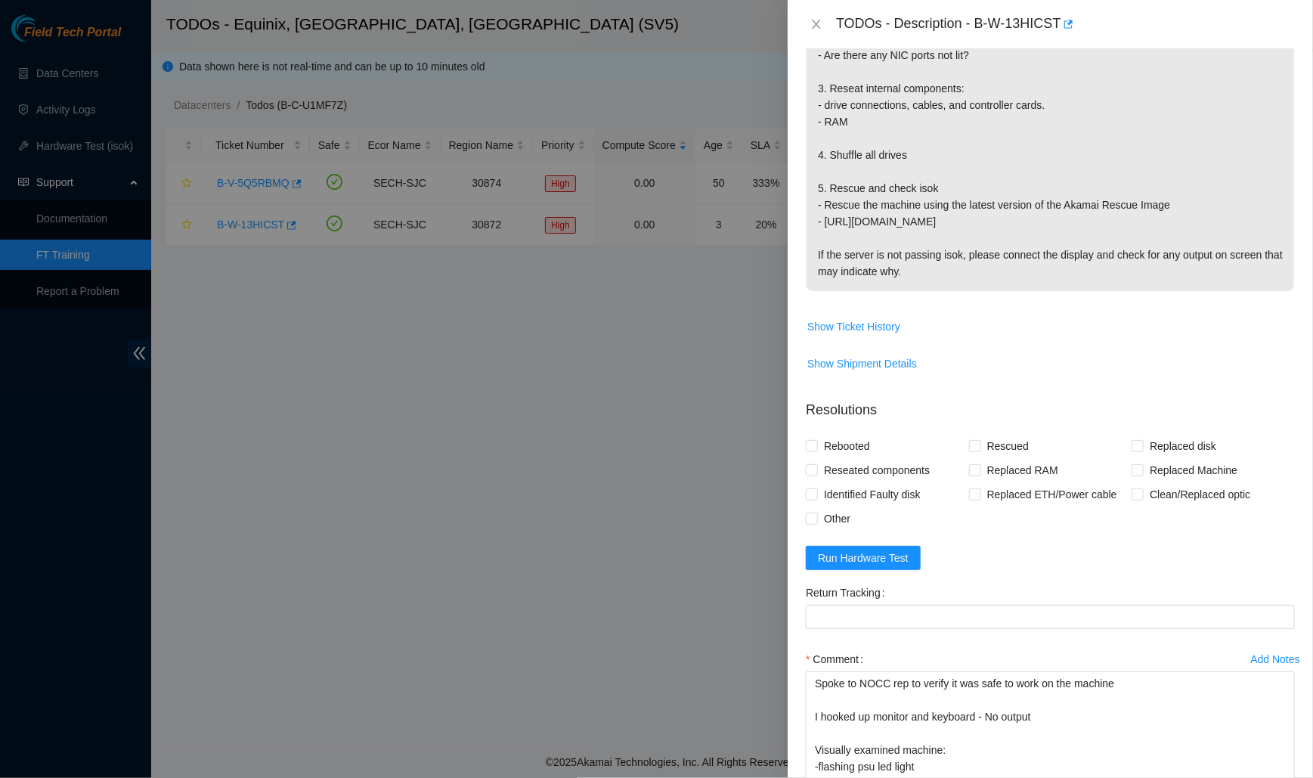
scroll to position [497, 0]
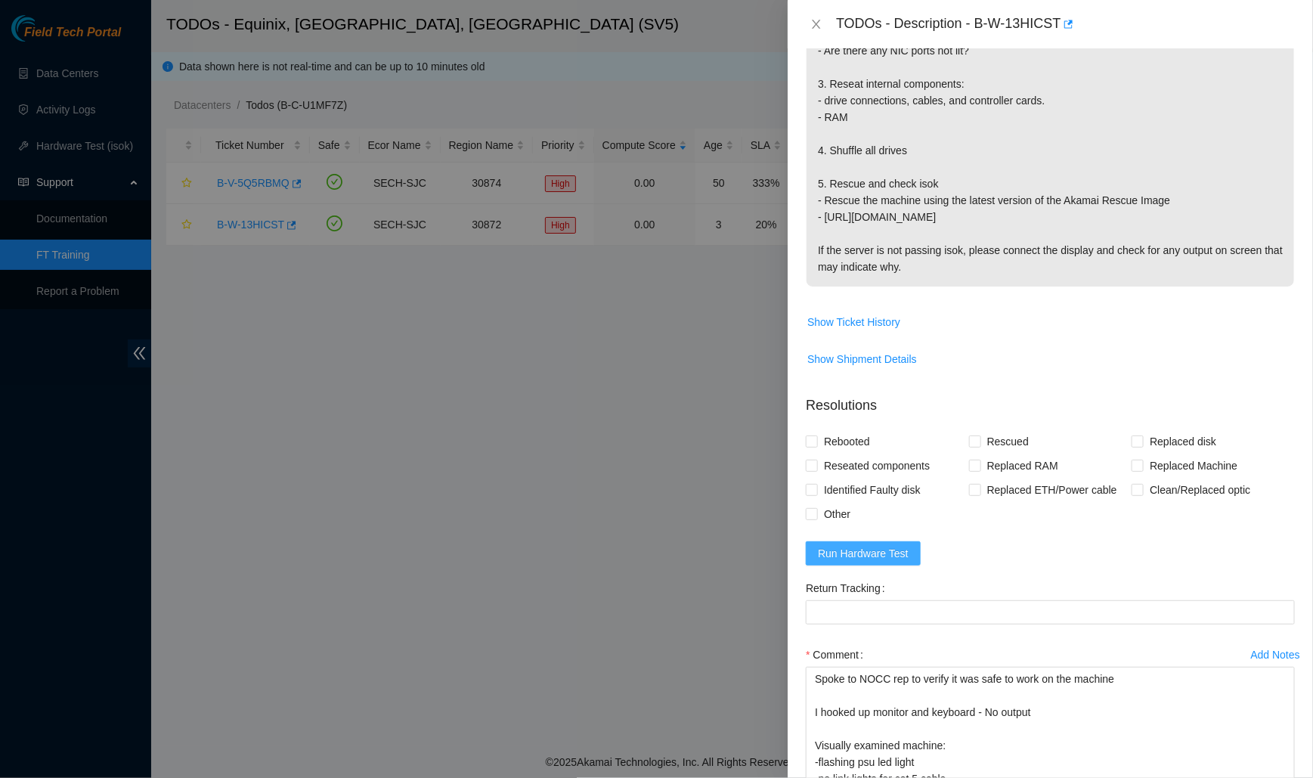
click at [867, 545] on span "Run Hardware Test" at bounding box center [863, 553] width 91 height 17
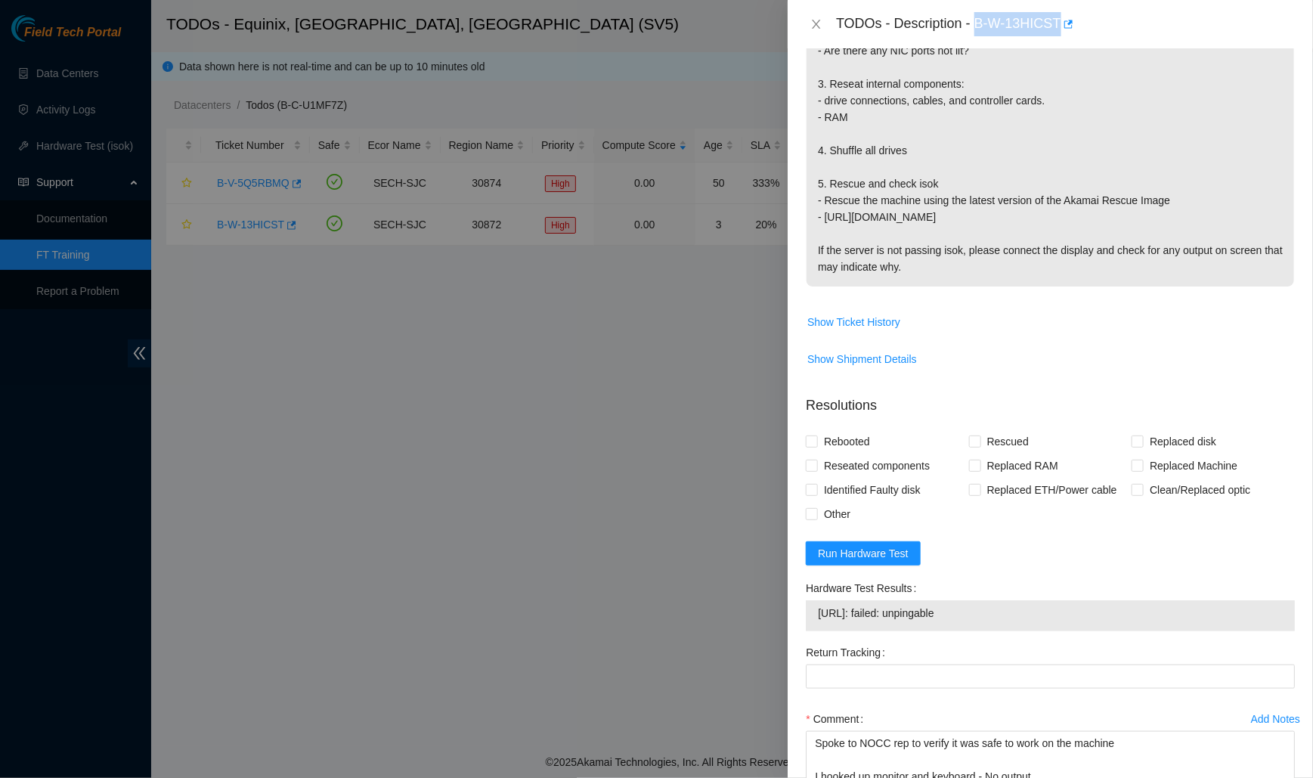
drag, startPoint x: 980, startPoint y: 22, endPoint x: 1063, endPoint y: 17, distance: 83.3
click at [1063, 17] on div "TODOs - Description - B-W-13HICST" at bounding box center [1065, 24] width 459 height 24
copy div "B-W-13HICST"
click at [1122, 460] on div "Replaced RAM" at bounding box center [1050, 466] width 163 height 24
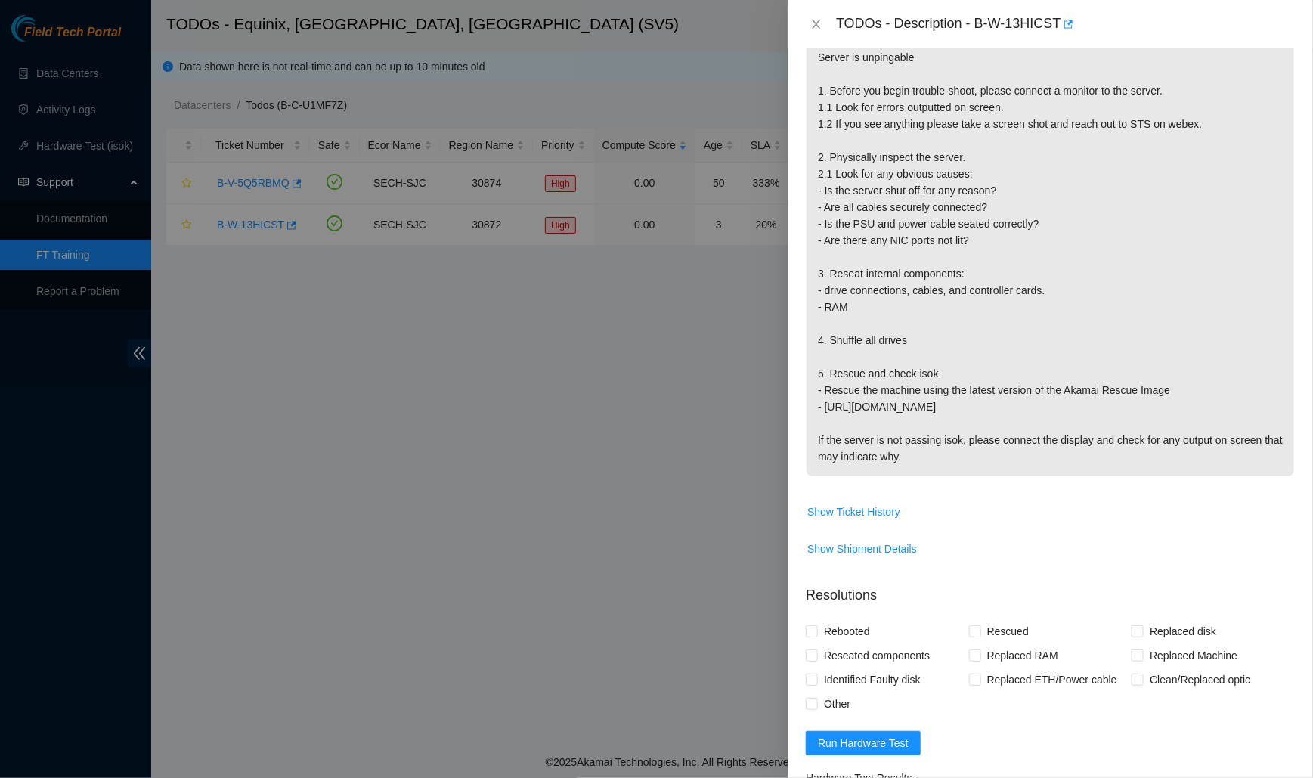
scroll to position [0, 0]
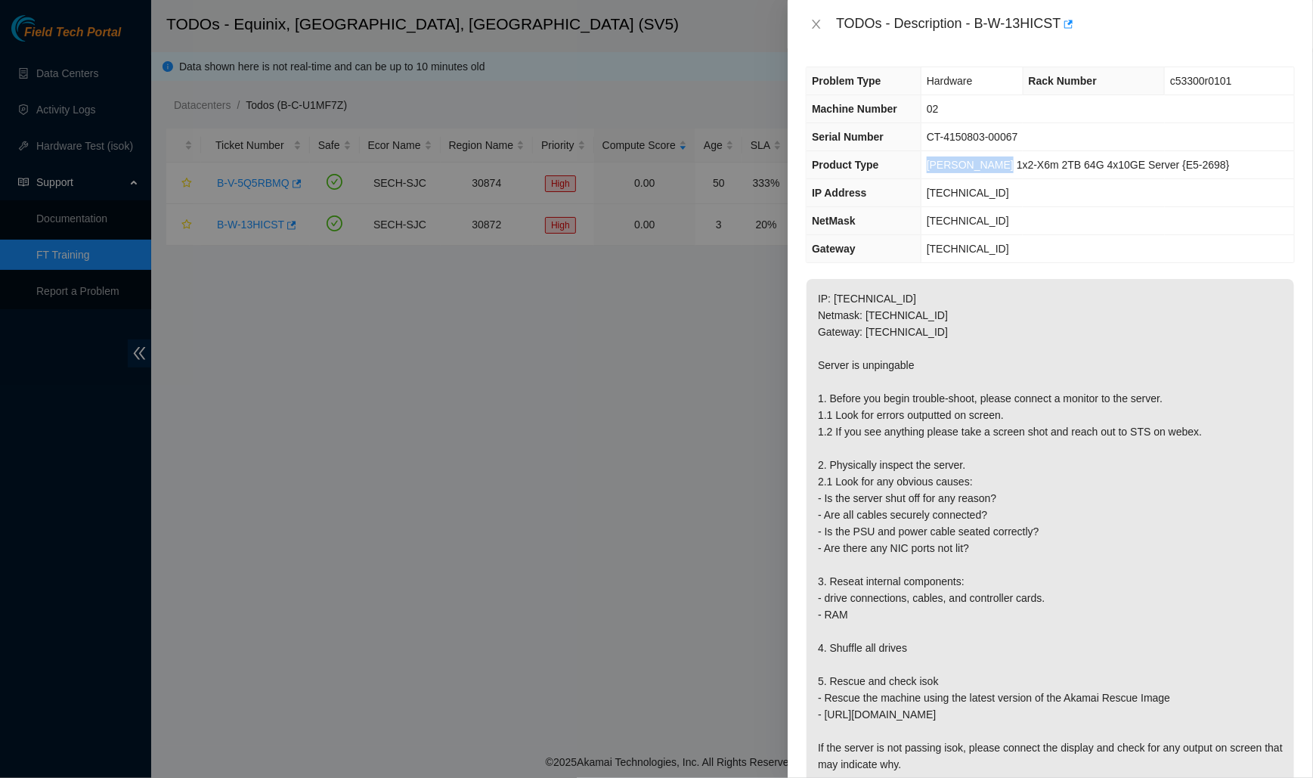
drag, startPoint x: 943, startPoint y: 162, endPoint x: 1018, endPoint y: 160, distance: 75.6
click at [1019, 160] on td "[PERSON_NAME] 1x2-X6m 2TB 64G 4x10GE Server {E5-2698}" at bounding box center [1108, 165] width 373 height 28
copy span "[PERSON_NAME] 1x2-X6m"
